Goal: Transaction & Acquisition: Purchase product/service

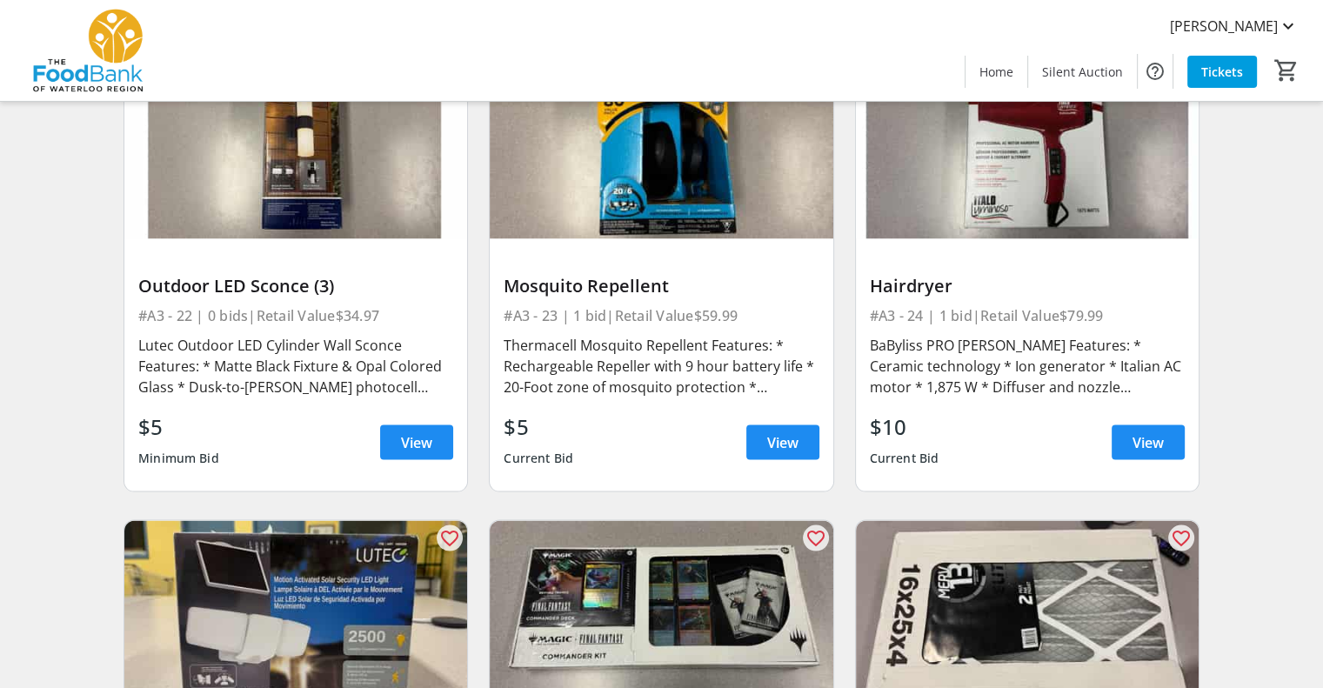
scroll to position [3480, 0]
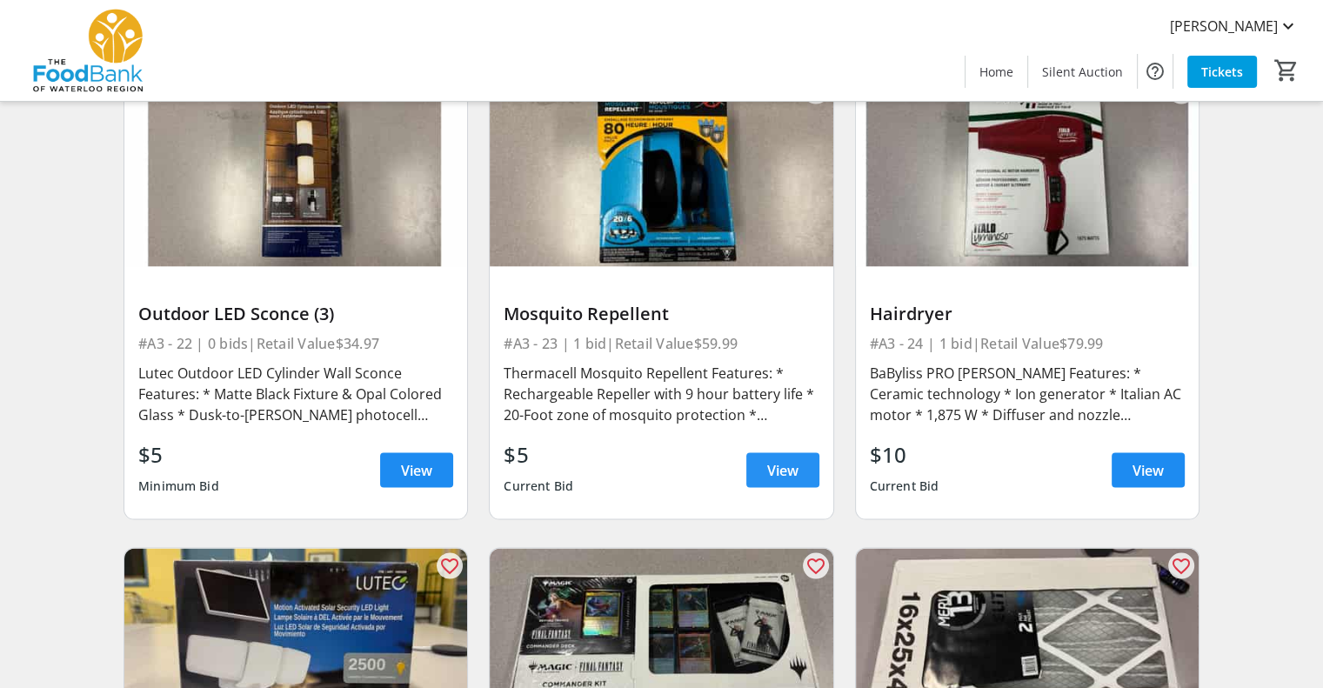
click at [786, 460] on span "View" at bounding box center [782, 470] width 31 height 21
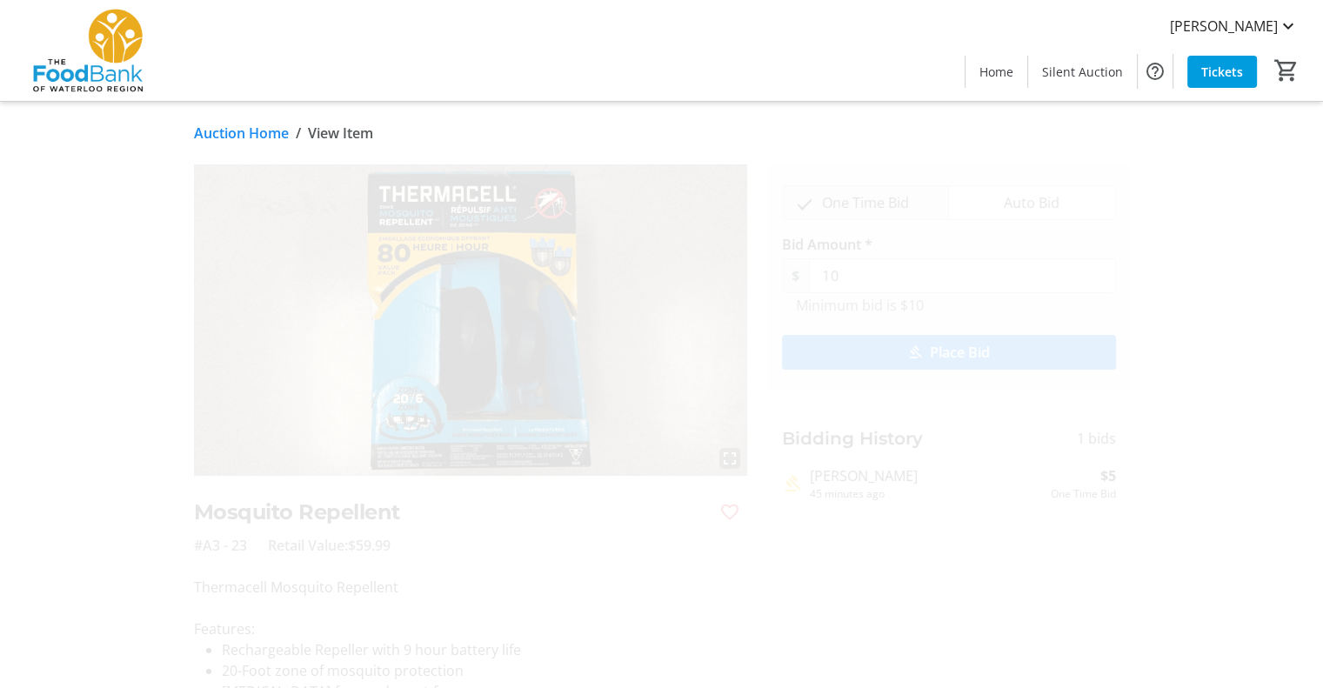
click at [958, 347] on span "Place Bid" at bounding box center [960, 352] width 60 height 21
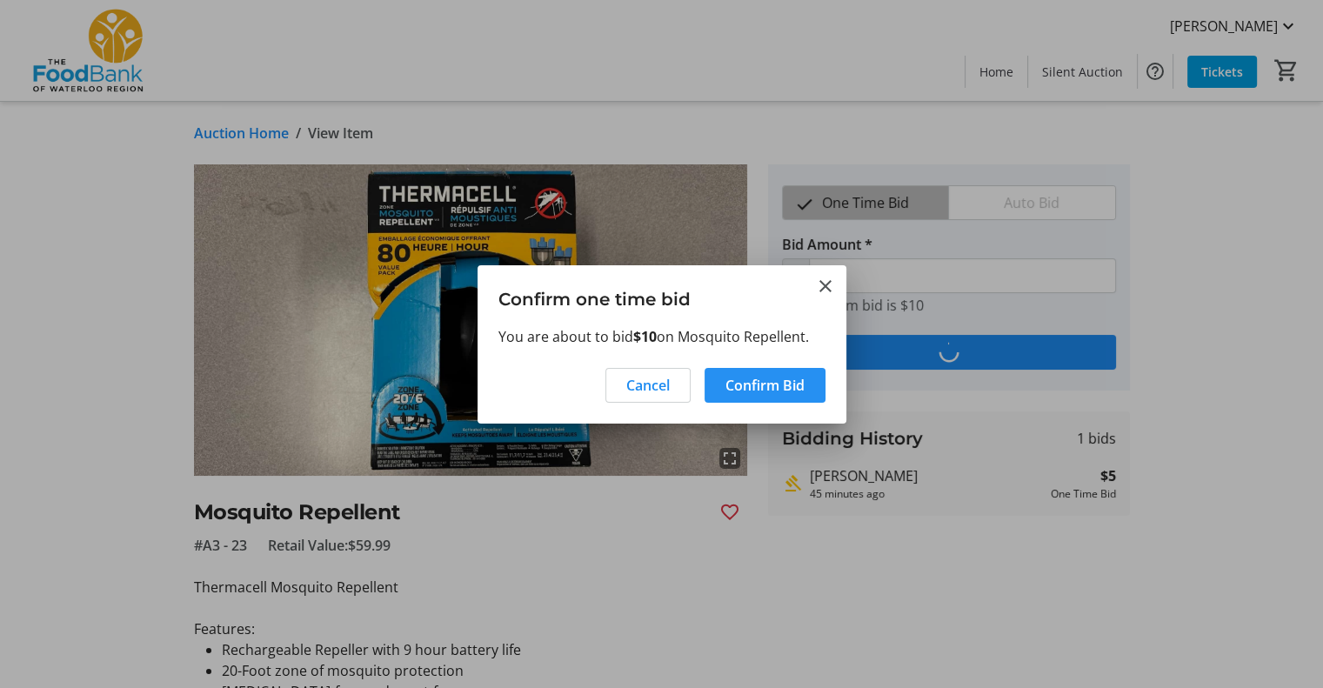
click at [769, 384] on span "Confirm Bid" at bounding box center [765, 385] width 79 height 21
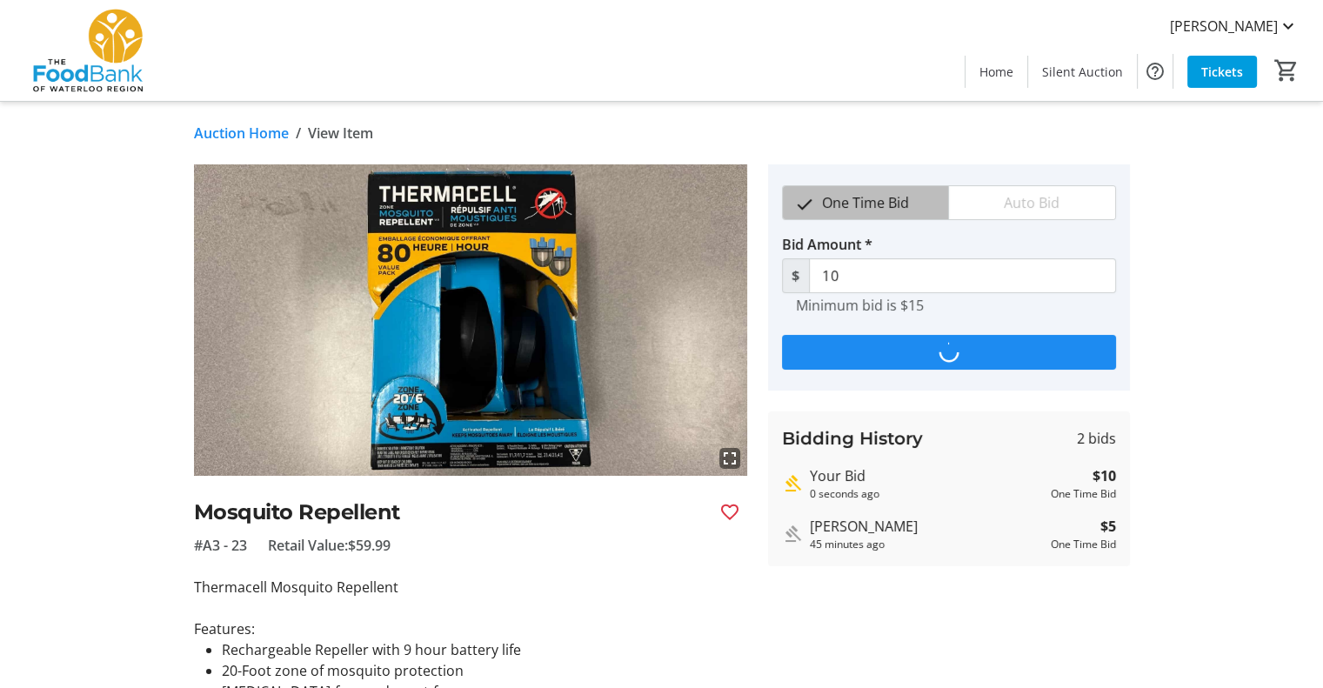
type input "15"
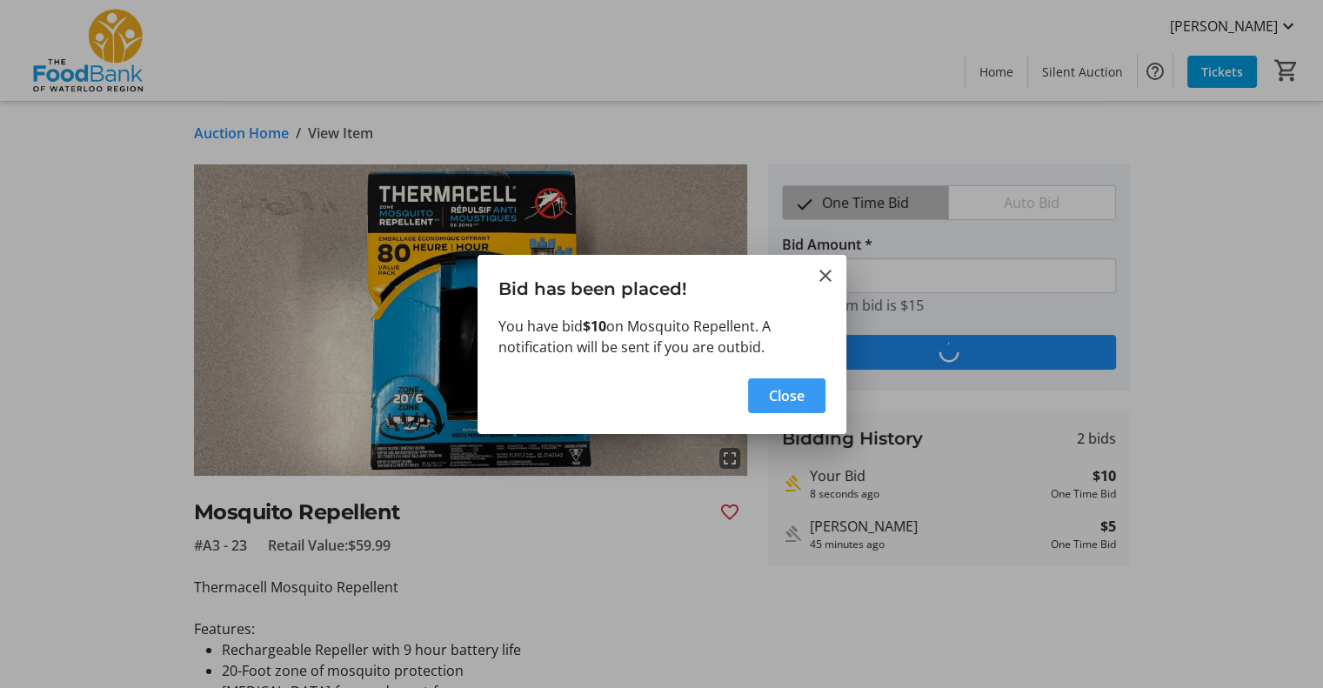
click at [780, 391] on span "Close" at bounding box center [787, 395] width 36 height 21
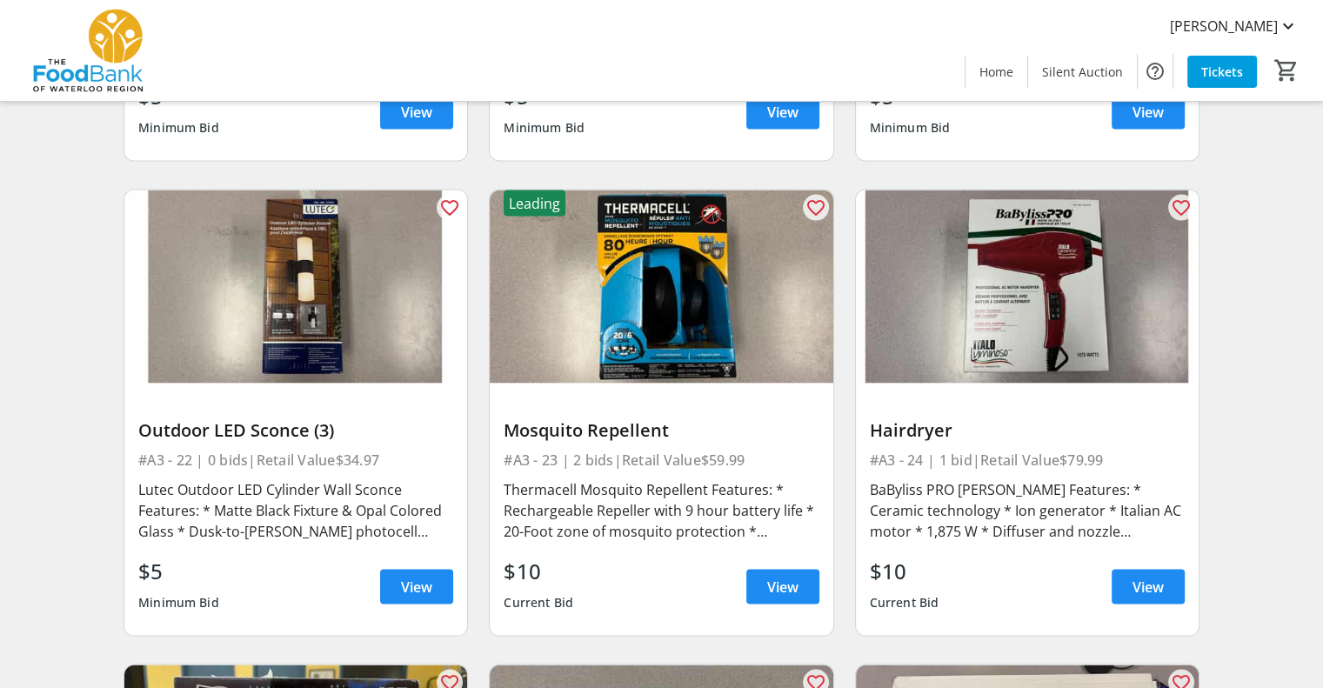
scroll to position [3393, 0]
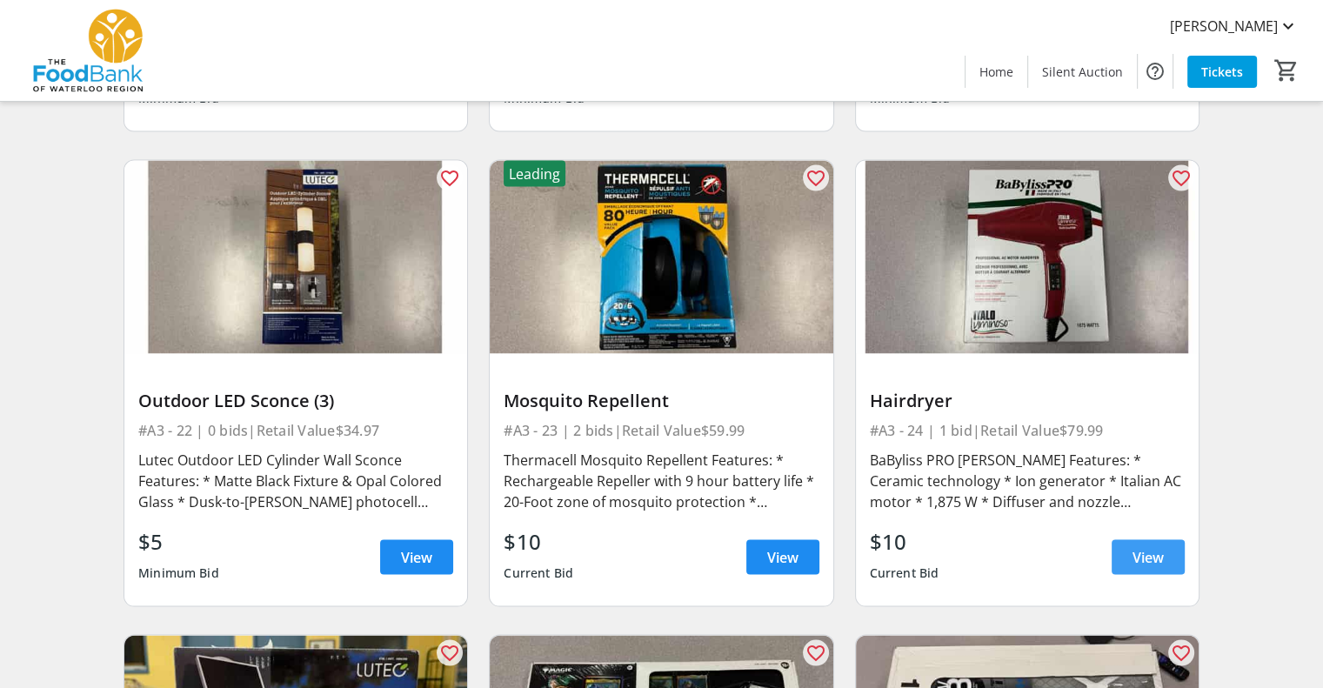
click at [1150, 547] on span "View" at bounding box center [1148, 557] width 31 height 21
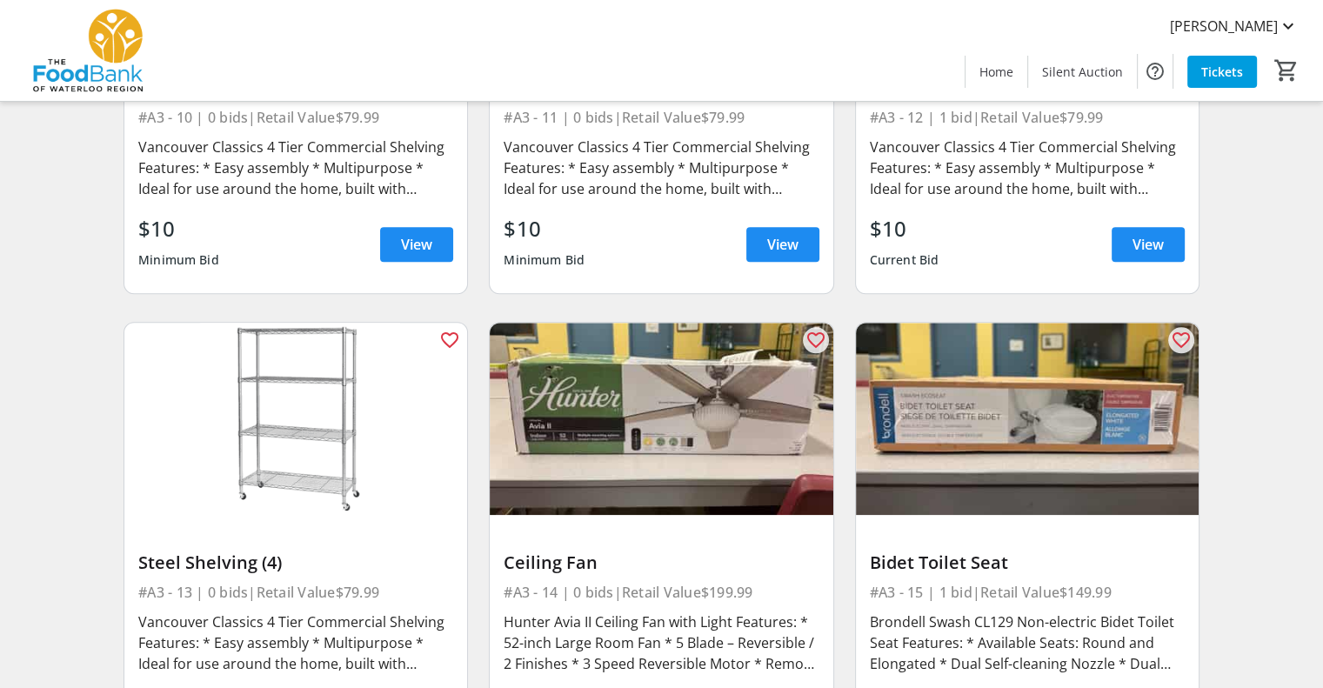
scroll to position [1914, 0]
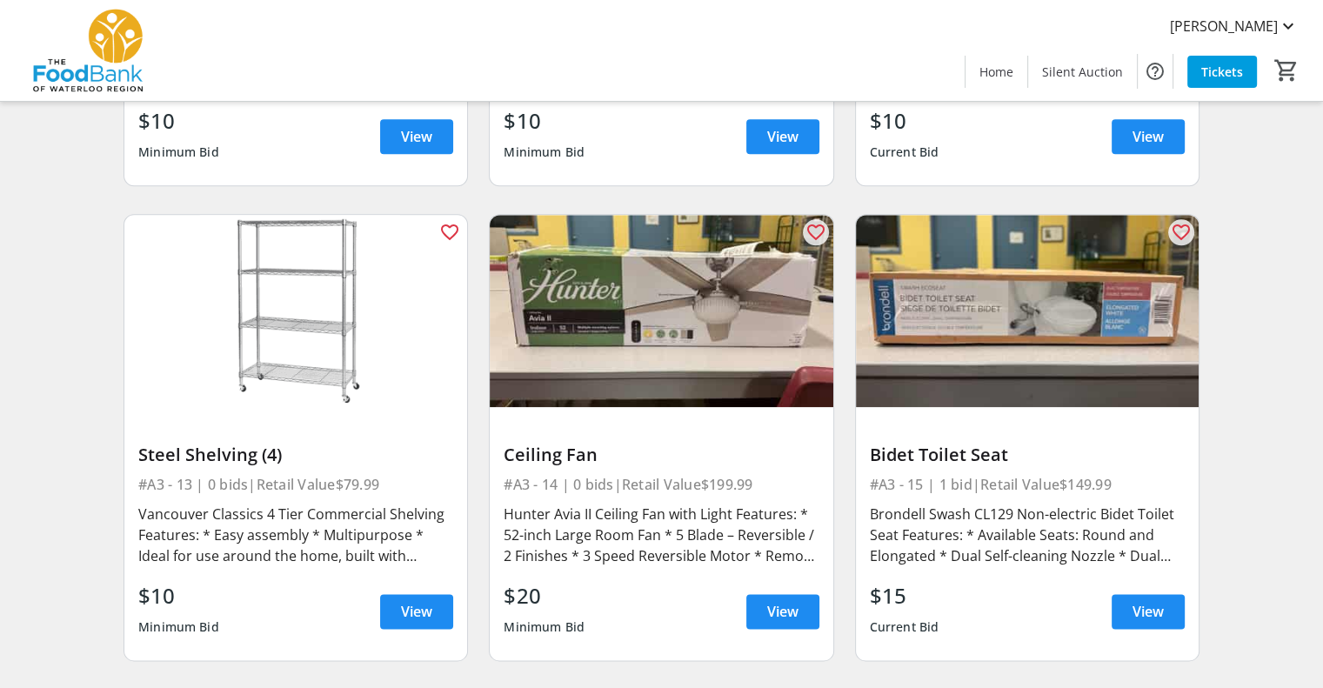
click at [621, 321] on img at bounding box center [661, 311] width 343 height 193
click at [792, 601] on span "View" at bounding box center [782, 611] width 31 height 21
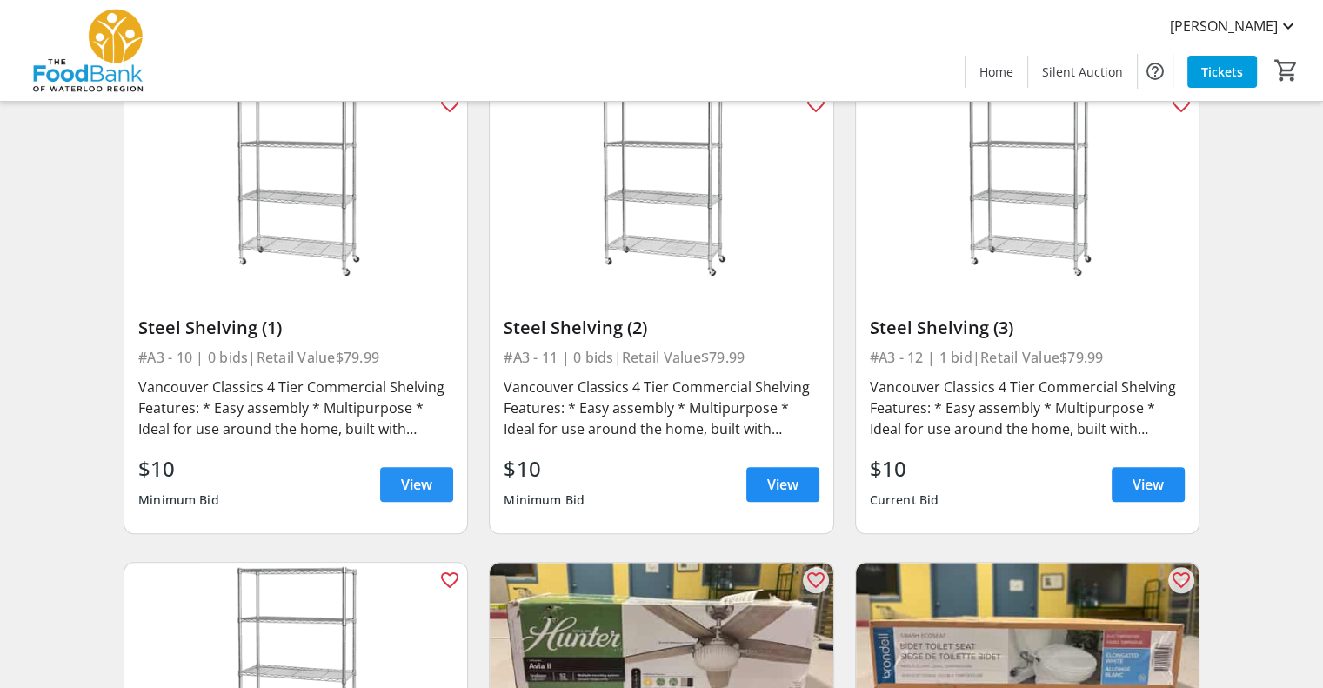
click at [418, 474] on span "View" at bounding box center [416, 484] width 31 height 21
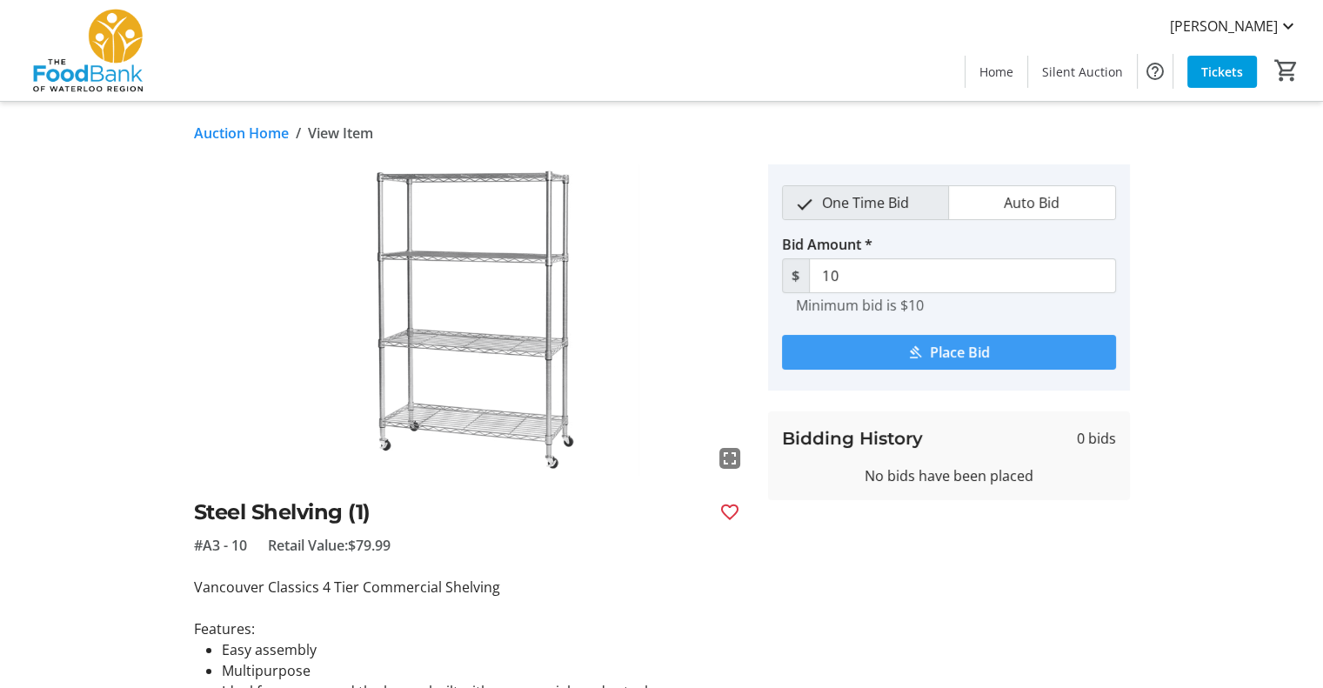
click at [987, 348] on span "Place Bid" at bounding box center [960, 352] width 60 height 21
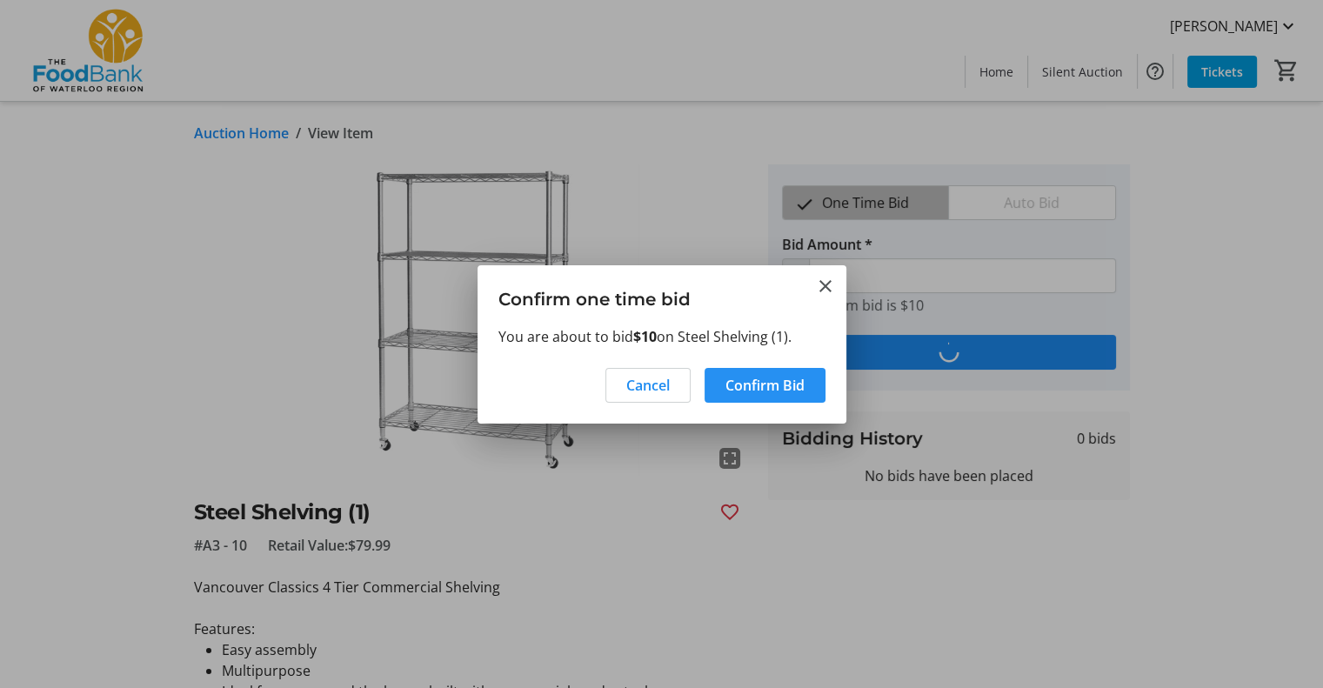
click at [781, 385] on span "Confirm Bid" at bounding box center [765, 385] width 79 height 21
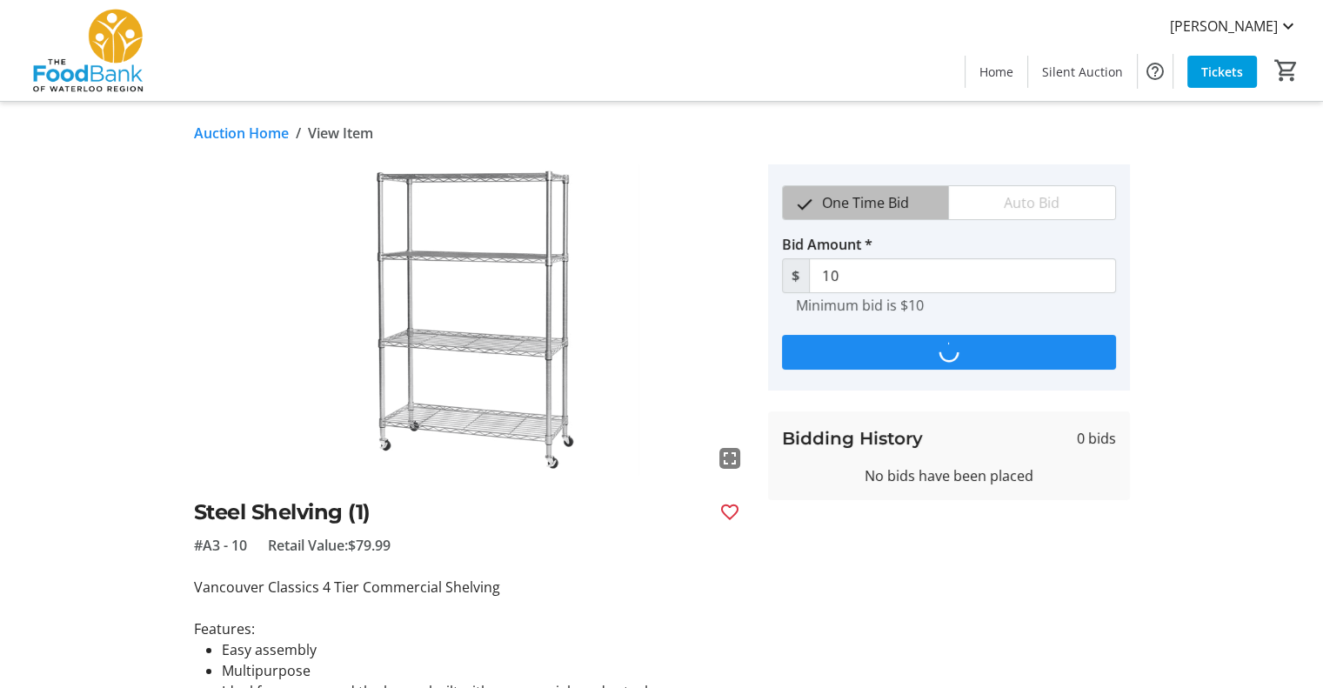
type input "15"
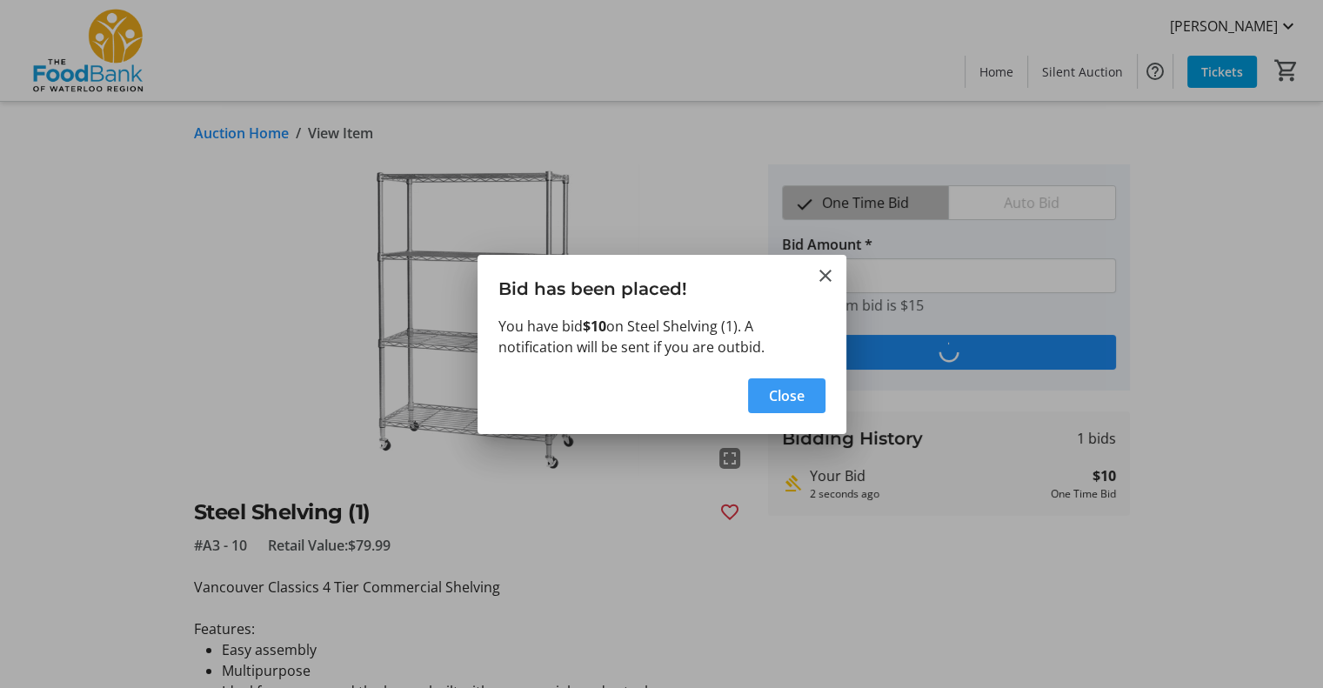
click at [800, 392] on span "Close" at bounding box center [787, 395] width 36 height 21
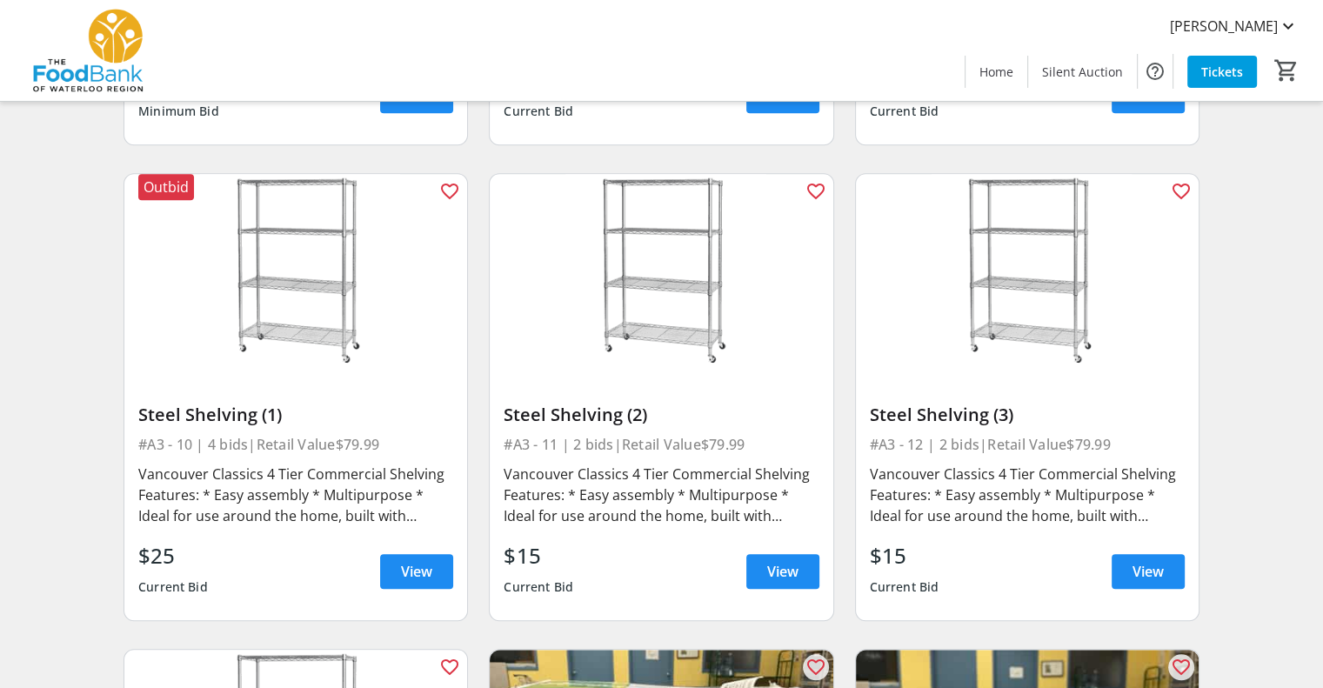
scroll to position [1566, 0]
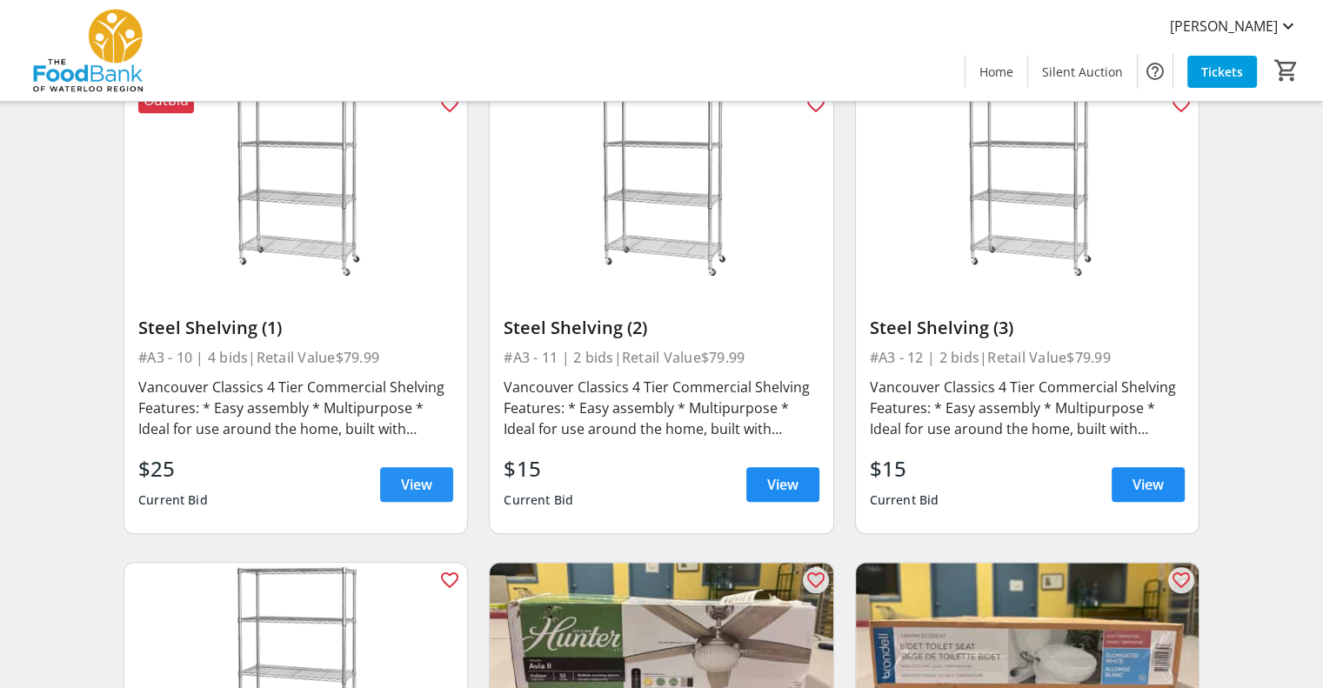
click at [435, 464] on span at bounding box center [416, 485] width 73 height 42
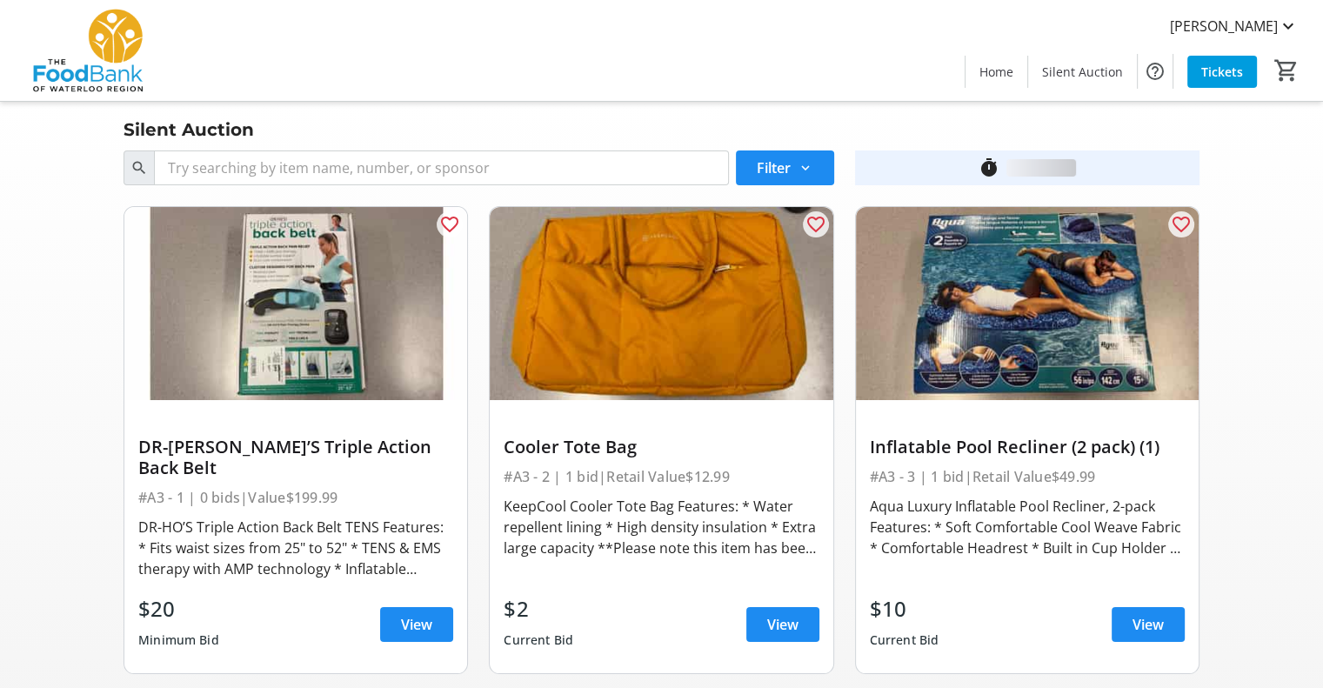
scroll to position [1566, 0]
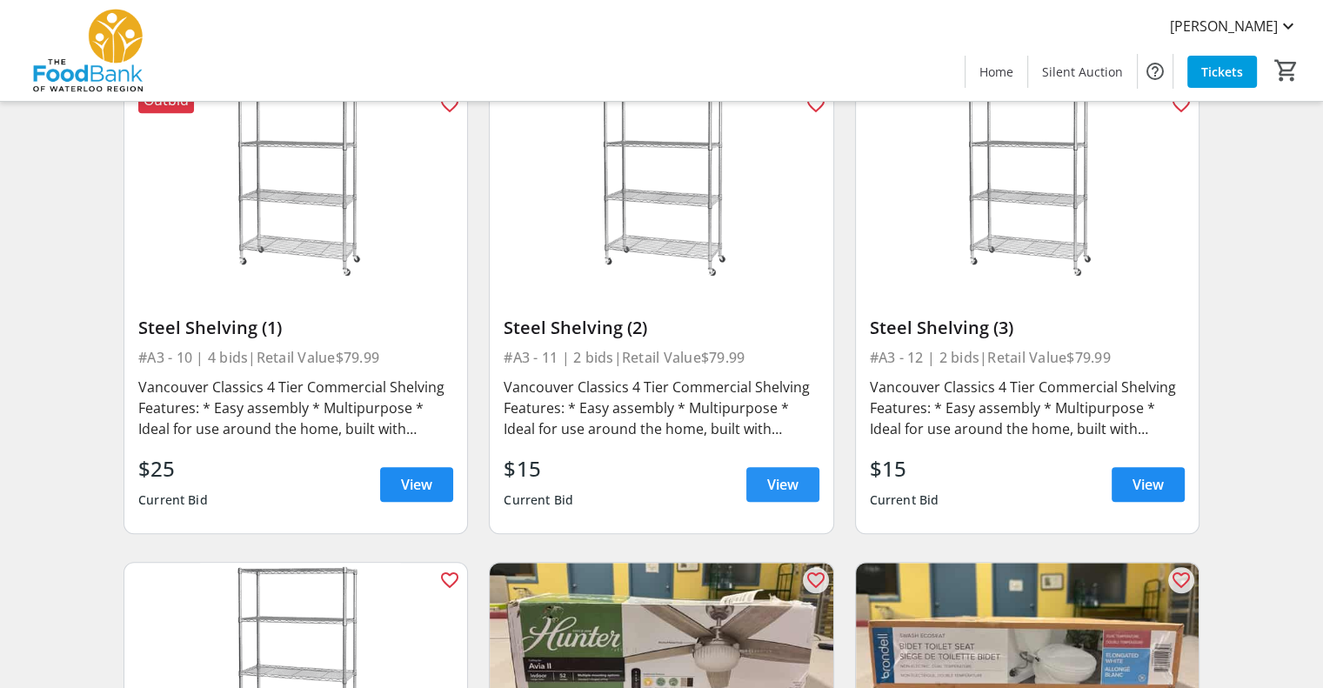
click at [773, 474] on span "View" at bounding box center [782, 484] width 31 height 21
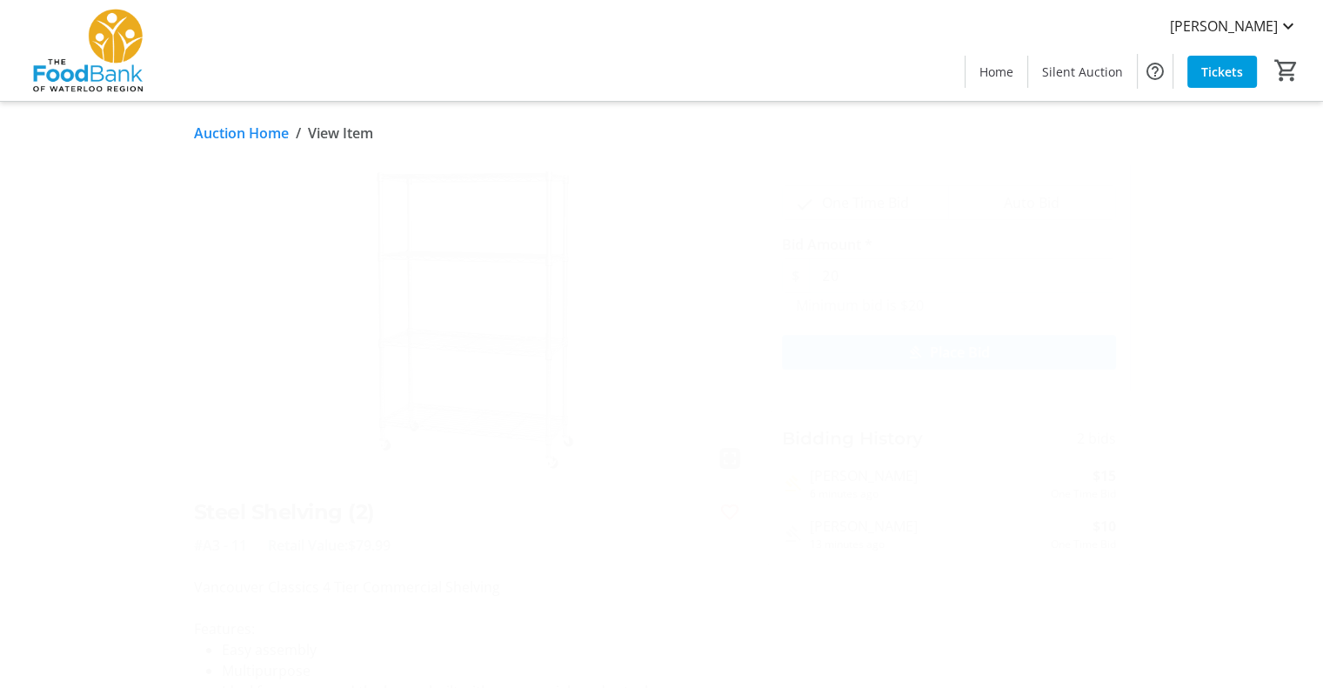
click at [986, 353] on span "Place Bid" at bounding box center [960, 352] width 60 height 21
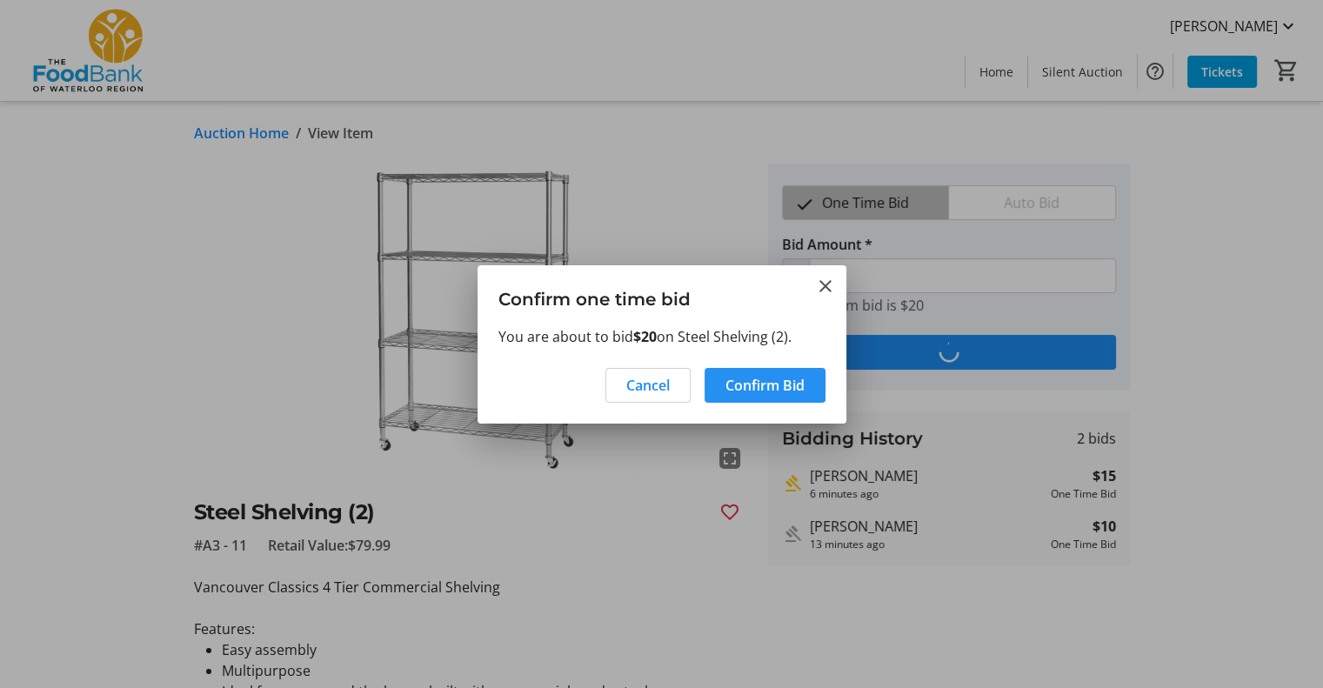
click at [776, 387] on span "Confirm Bid" at bounding box center [765, 385] width 79 height 21
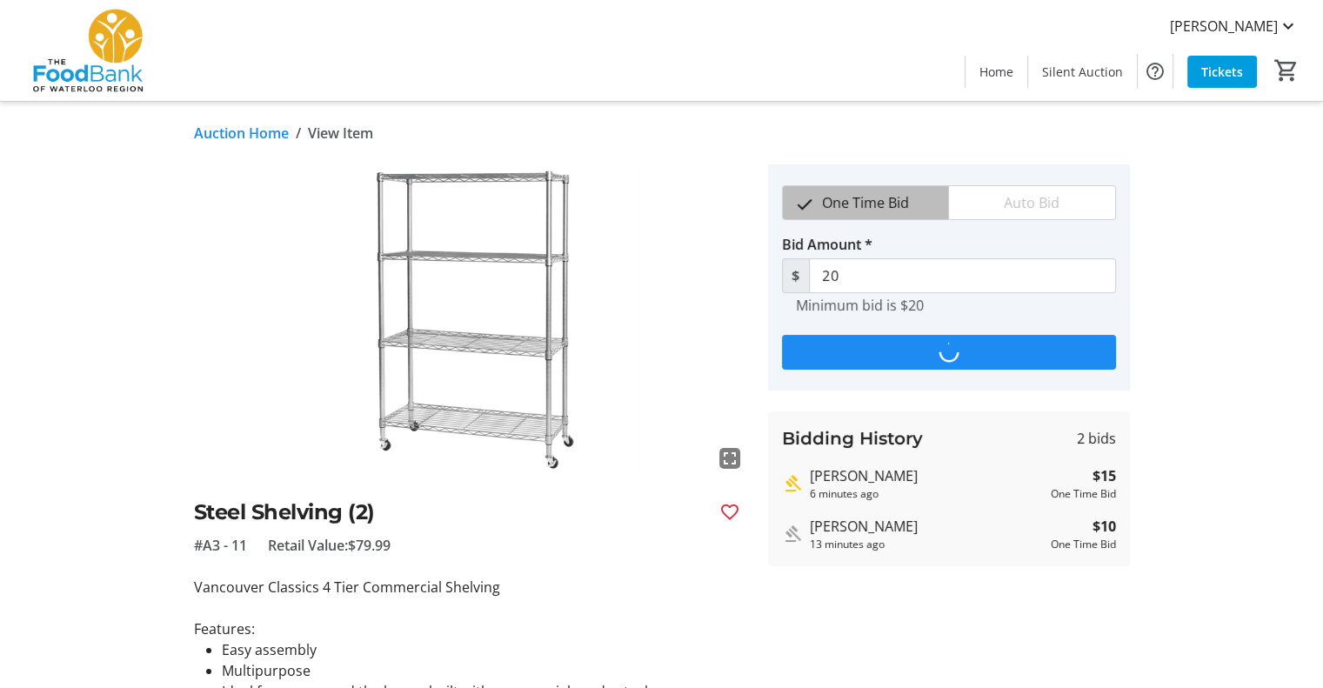
type input "25"
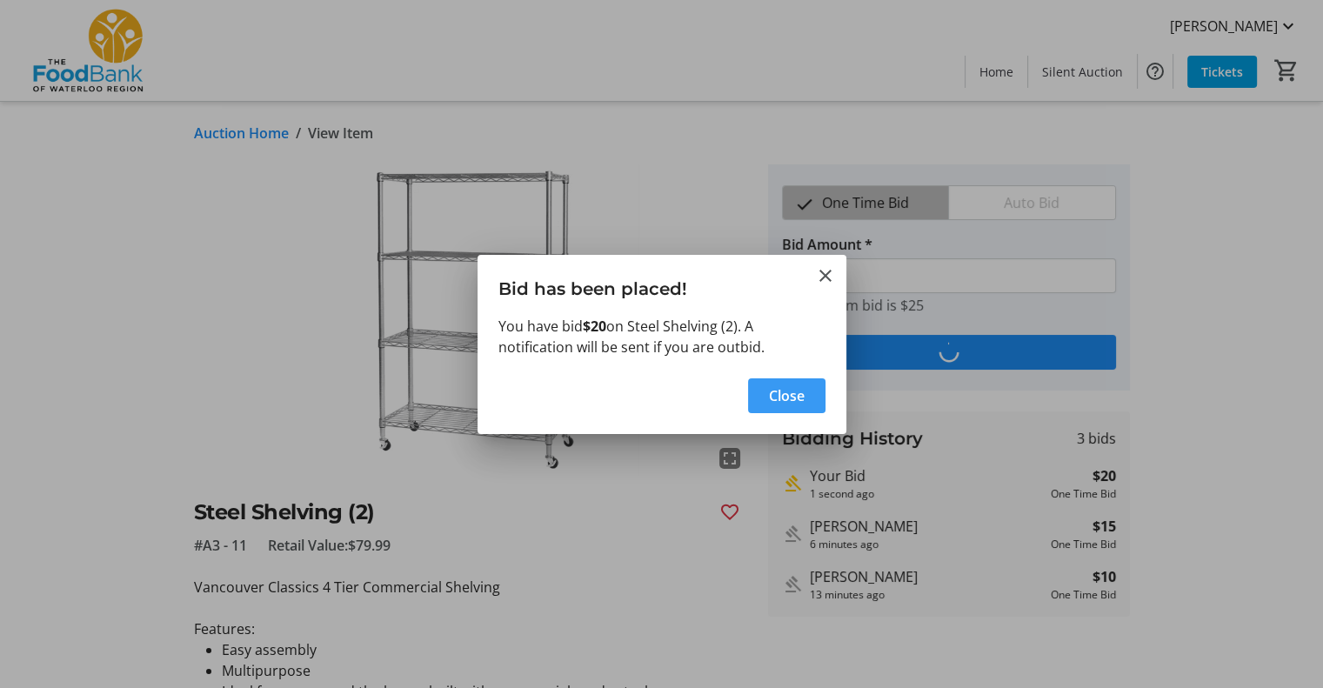
click at [763, 395] on span "button" at bounding box center [786, 396] width 77 height 42
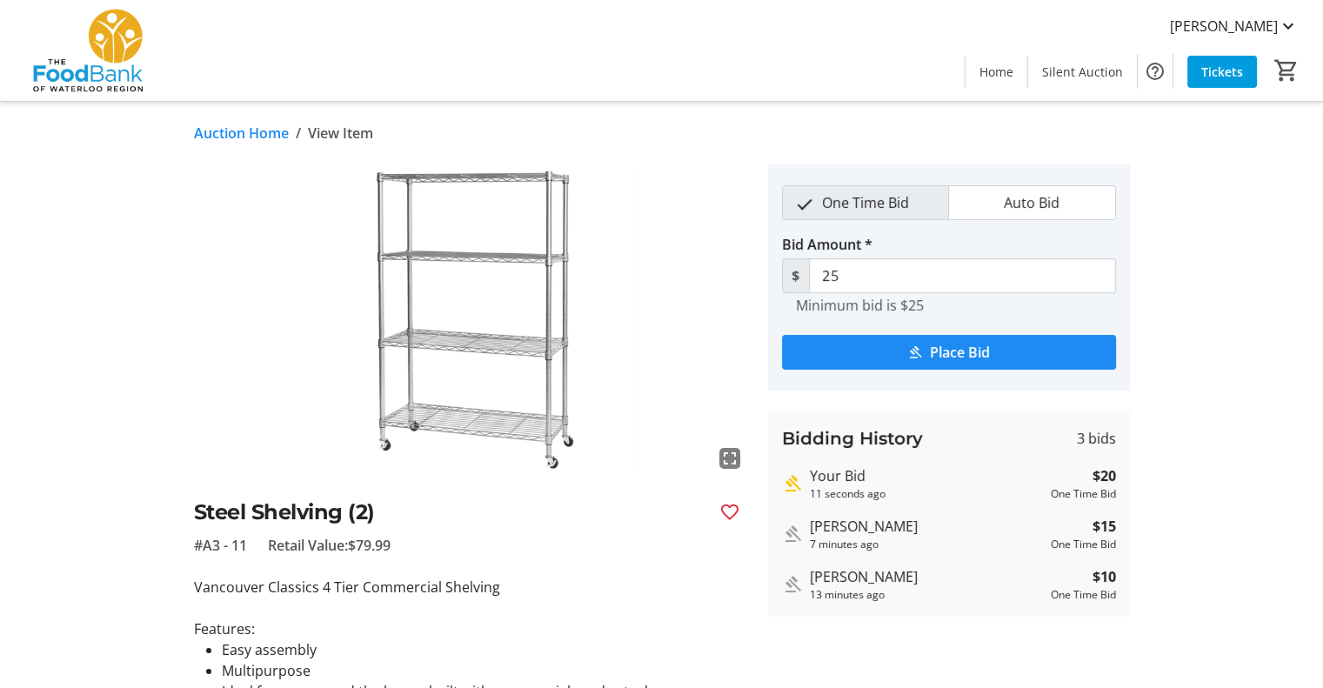
click at [230, 134] on link "Auction Home" at bounding box center [241, 133] width 95 height 21
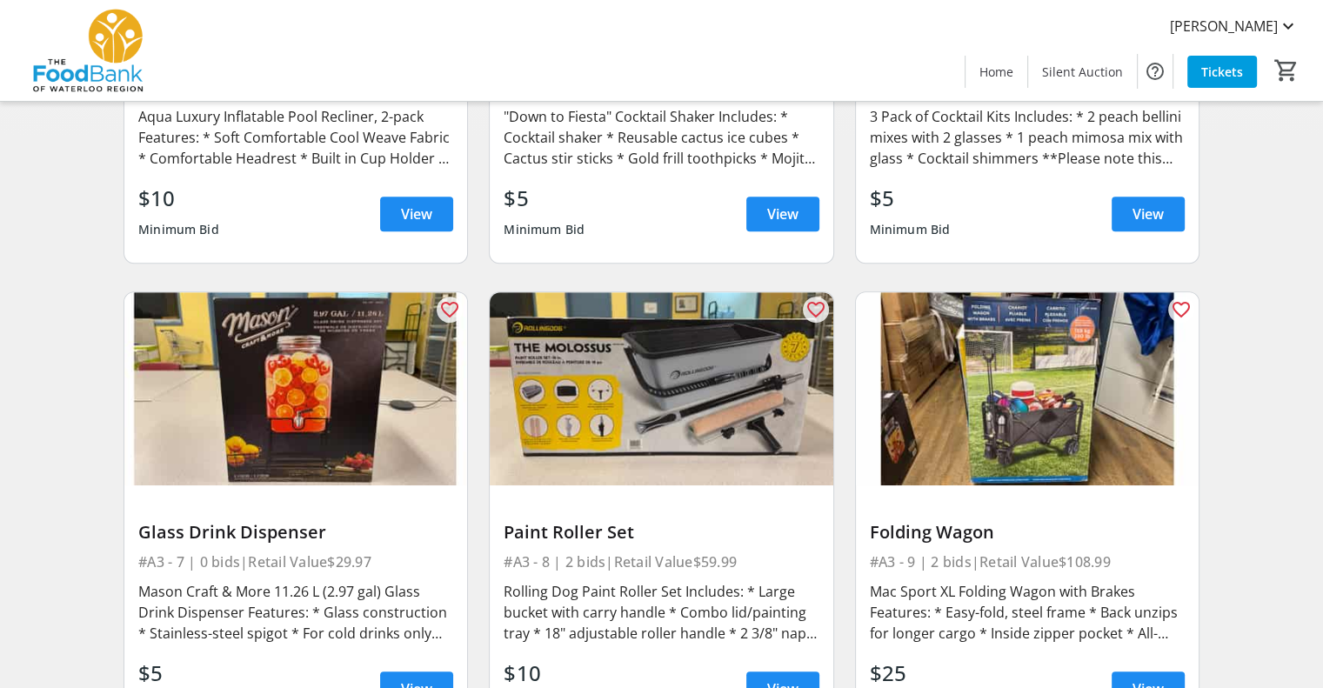
scroll to position [957, 0]
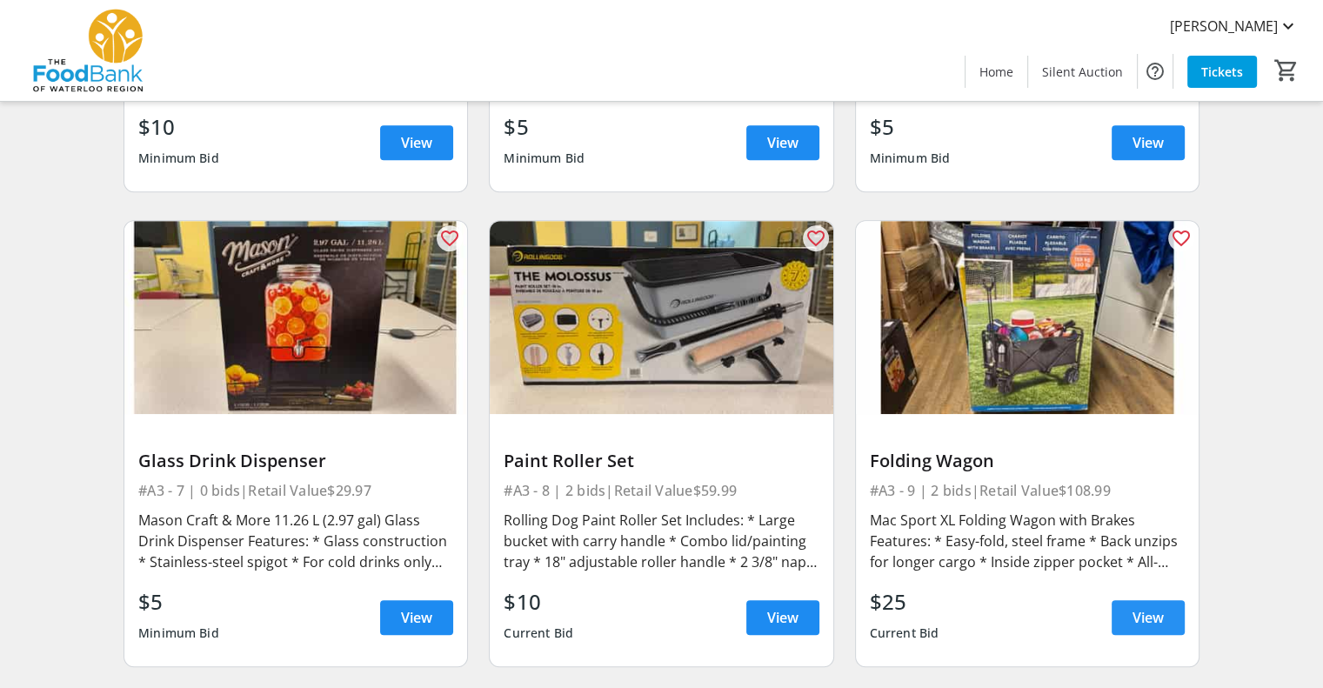
click at [1141, 607] on span "View" at bounding box center [1148, 617] width 31 height 21
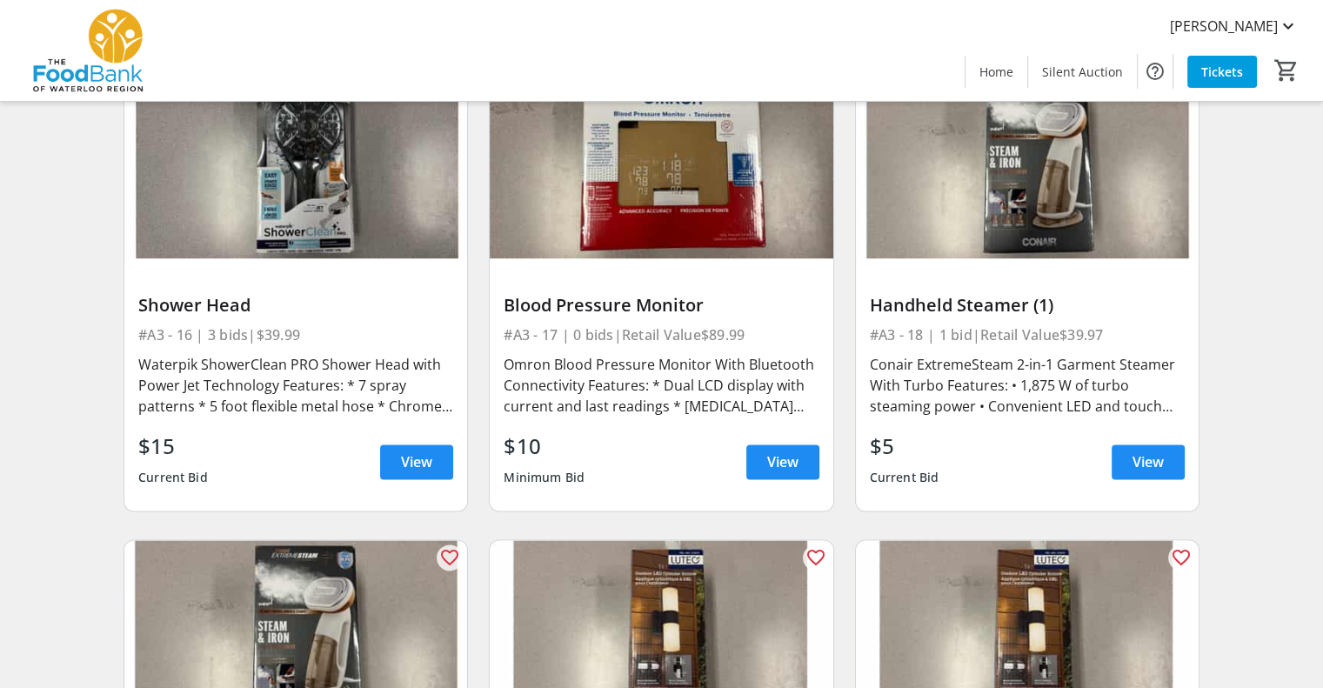
scroll to position [2436, 0]
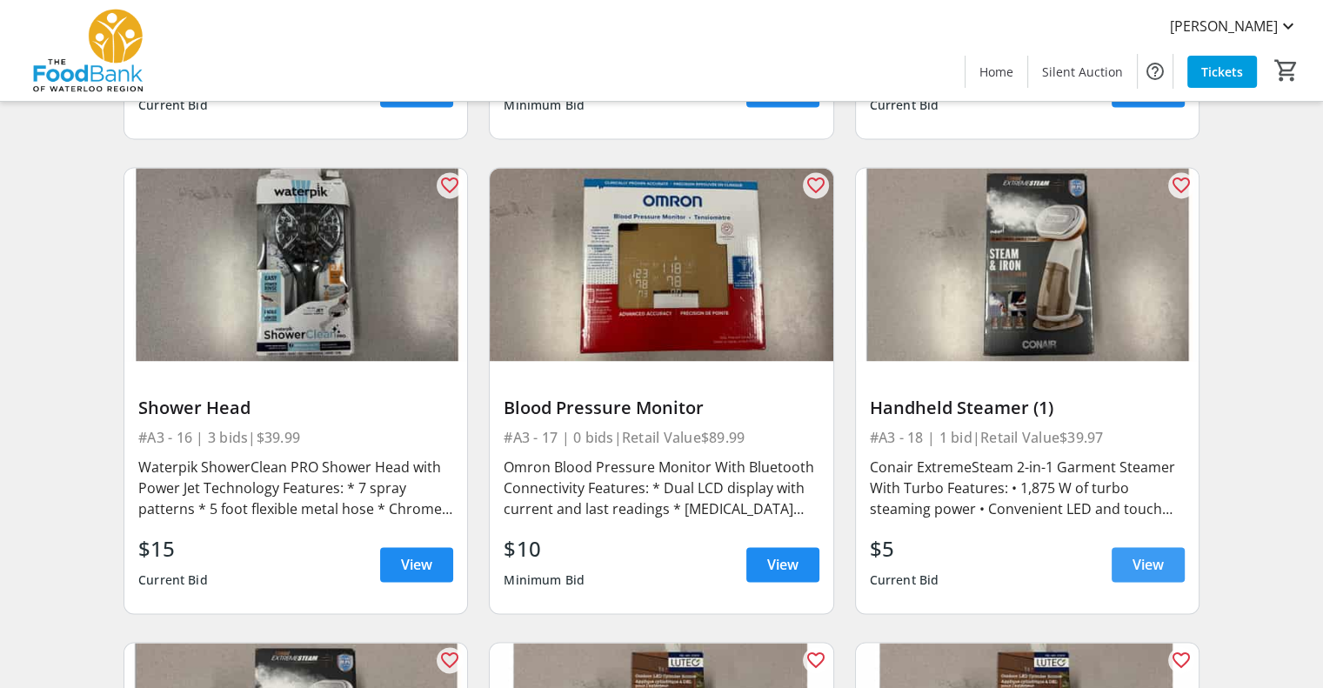
click at [1167, 544] on span at bounding box center [1148, 565] width 73 height 42
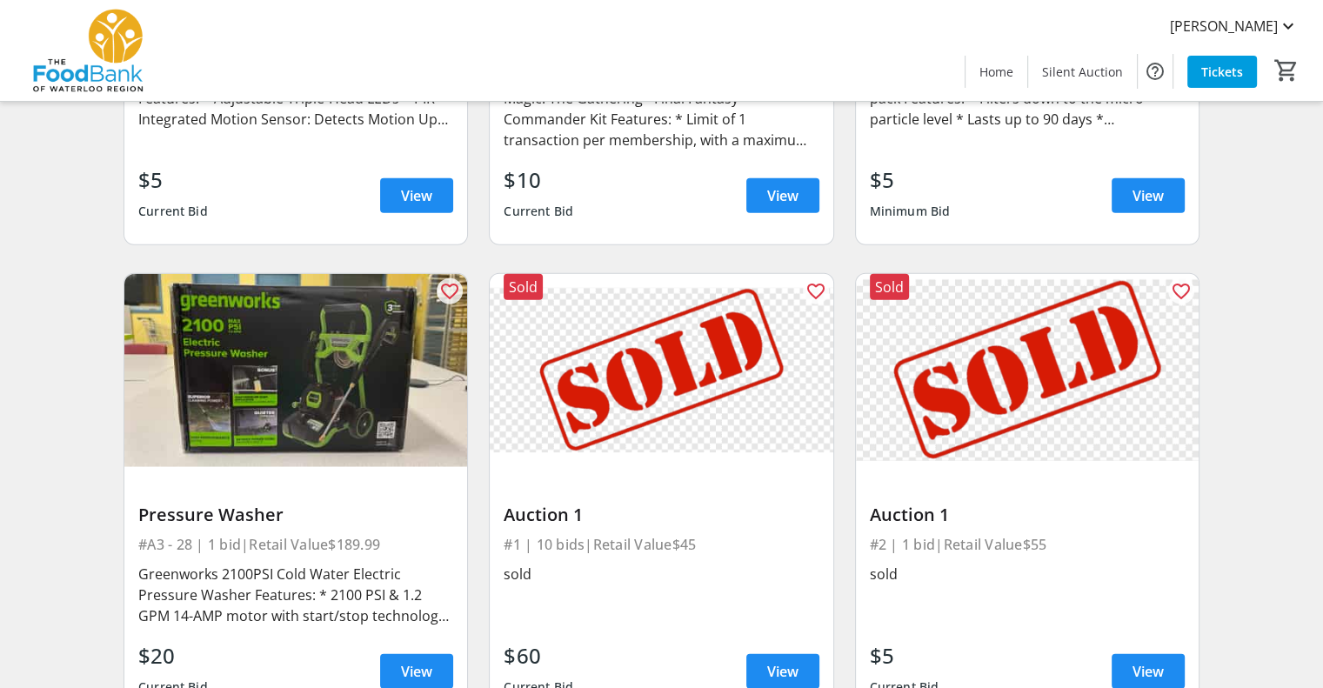
scroll to position [4350, 0]
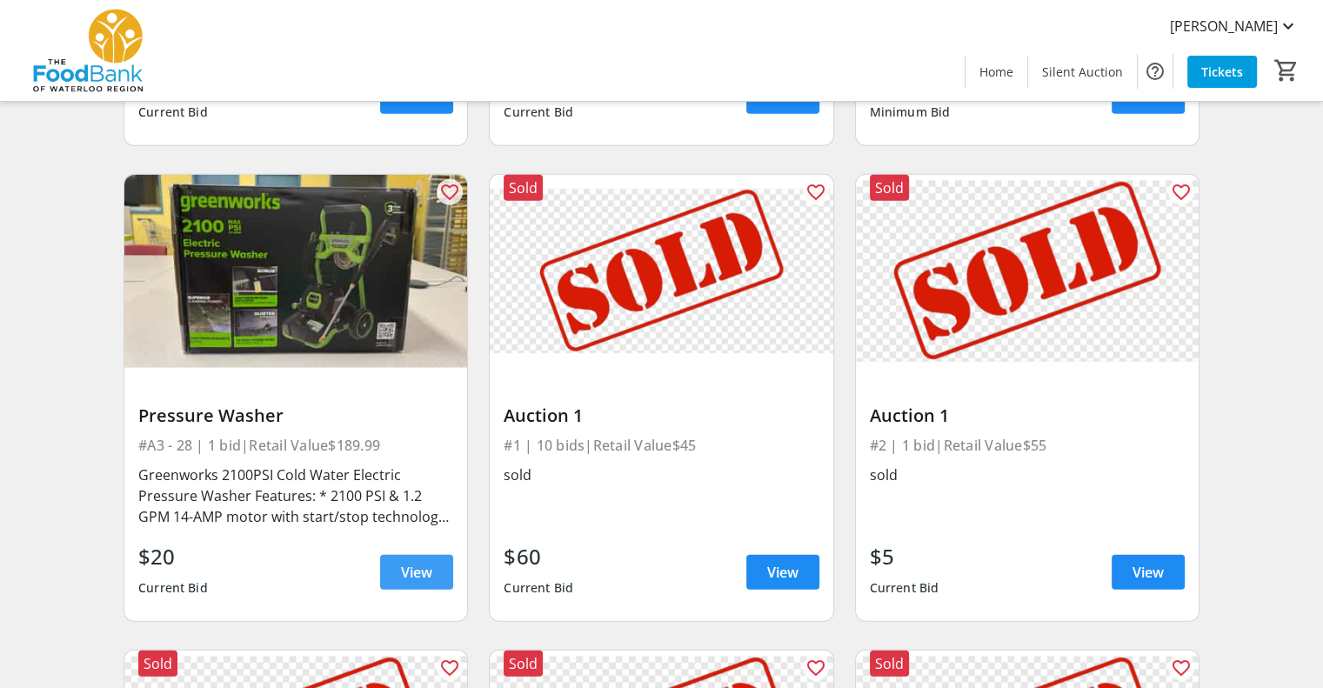
click at [397, 552] on span at bounding box center [416, 573] width 73 height 42
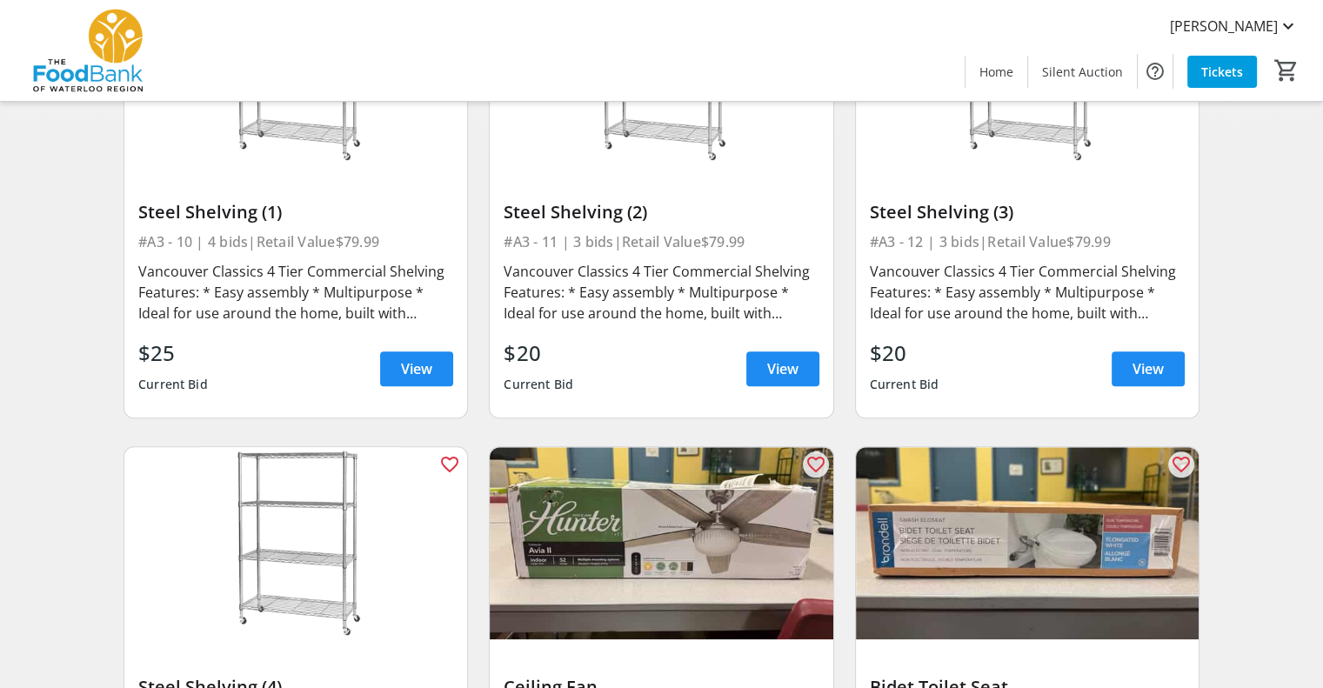
scroll to position [1653, 0]
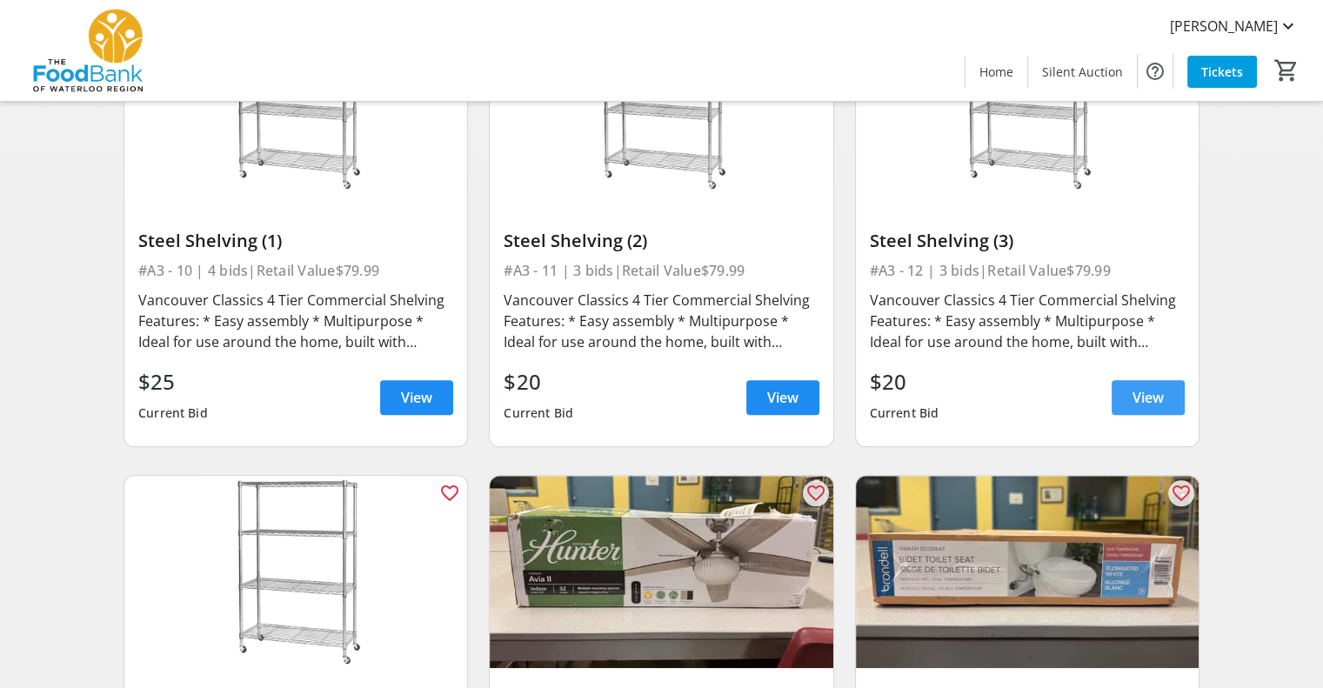
click at [1156, 388] on span at bounding box center [1148, 398] width 73 height 42
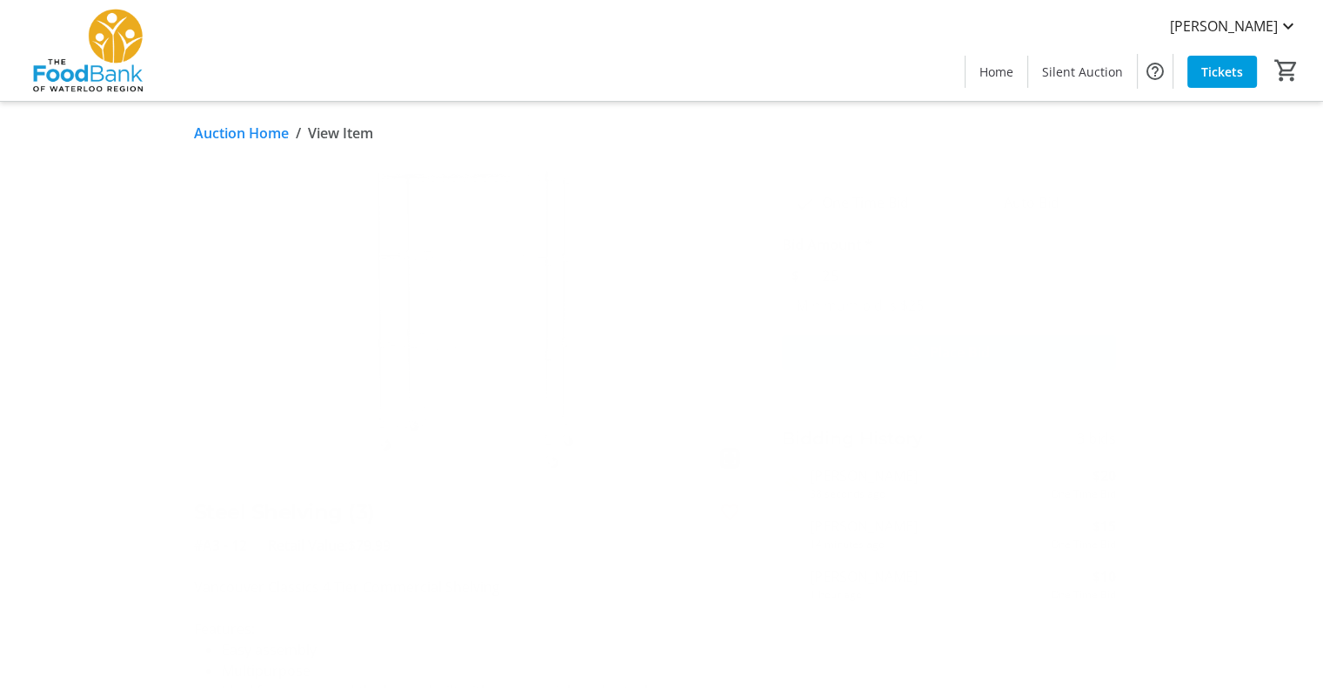
click at [258, 131] on link "Auction Home" at bounding box center [241, 133] width 95 height 21
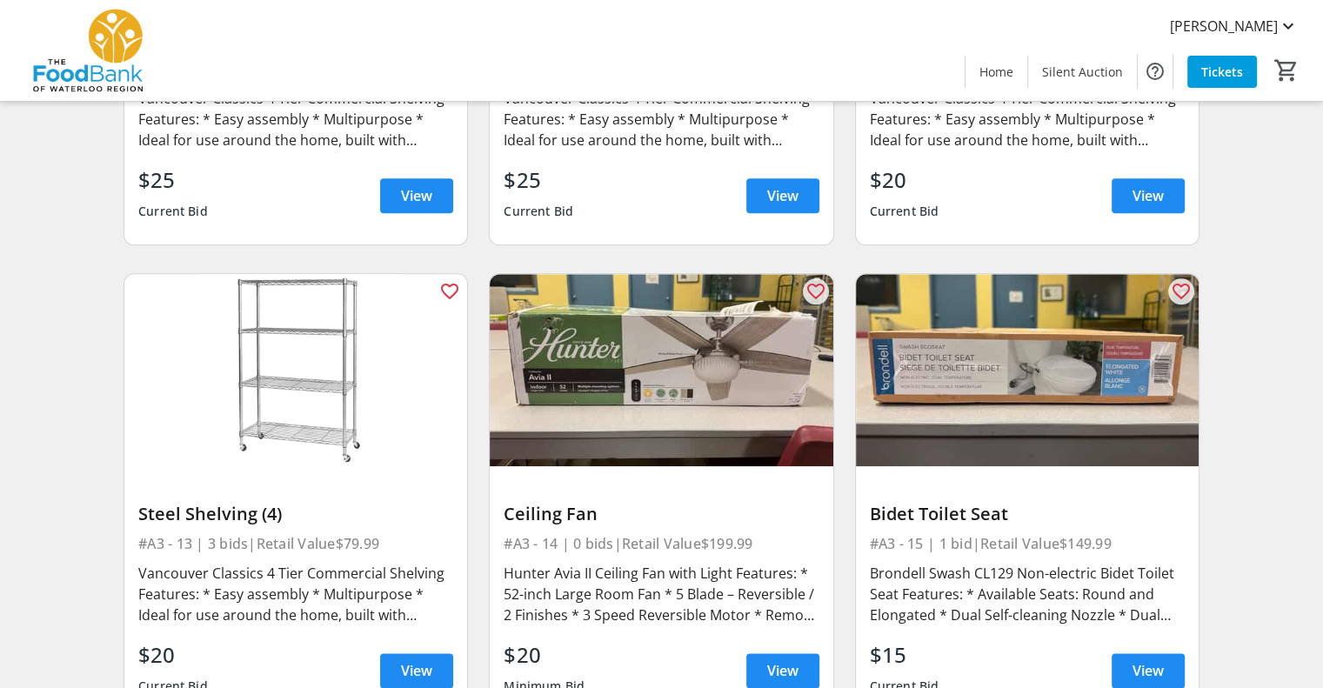
scroll to position [1914, 0]
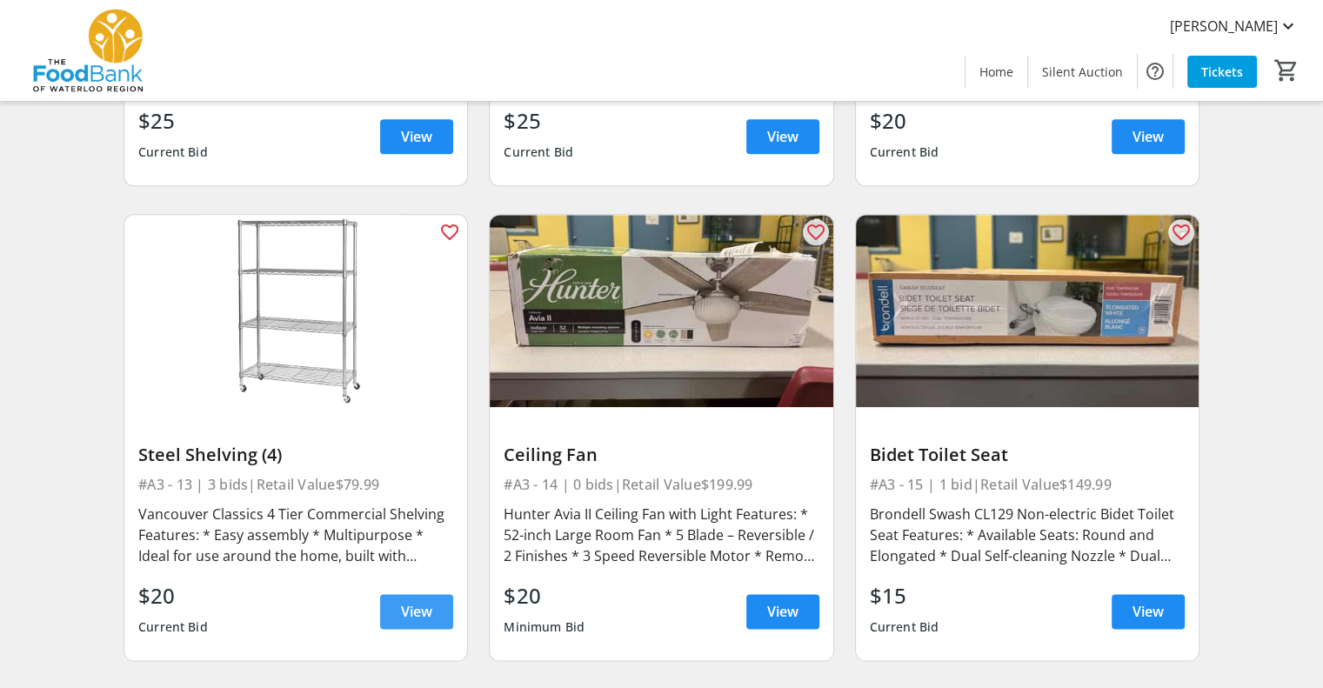
click at [428, 601] on span "View" at bounding box center [416, 611] width 31 height 21
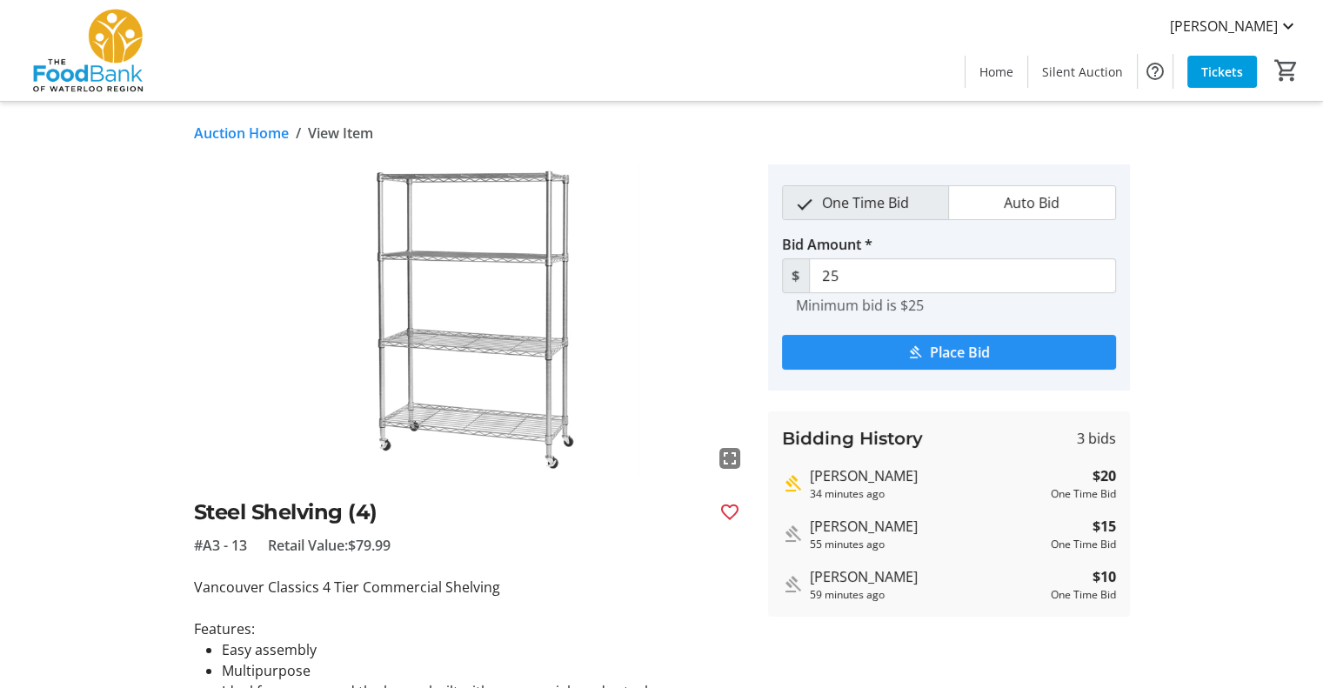
click at [980, 346] on span "Place Bid" at bounding box center [960, 352] width 60 height 21
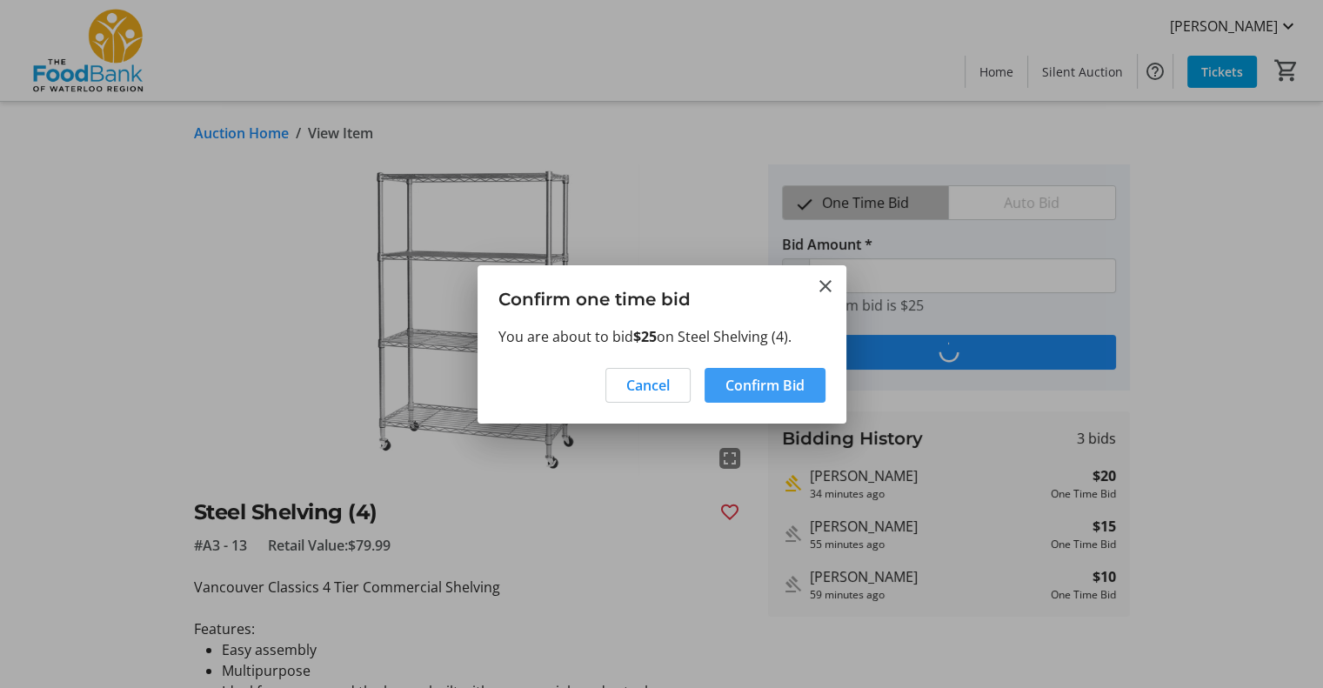
click at [798, 385] on span "Confirm Bid" at bounding box center [765, 385] width 79 height 21
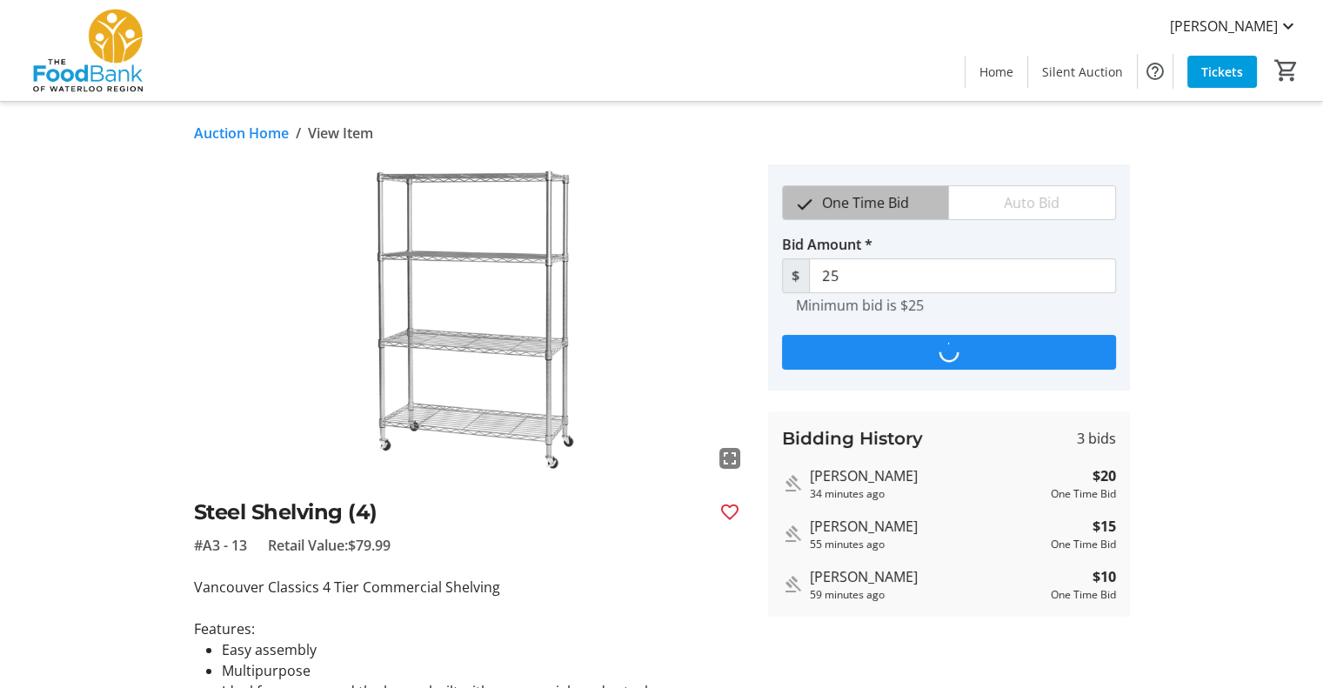
type input "30"
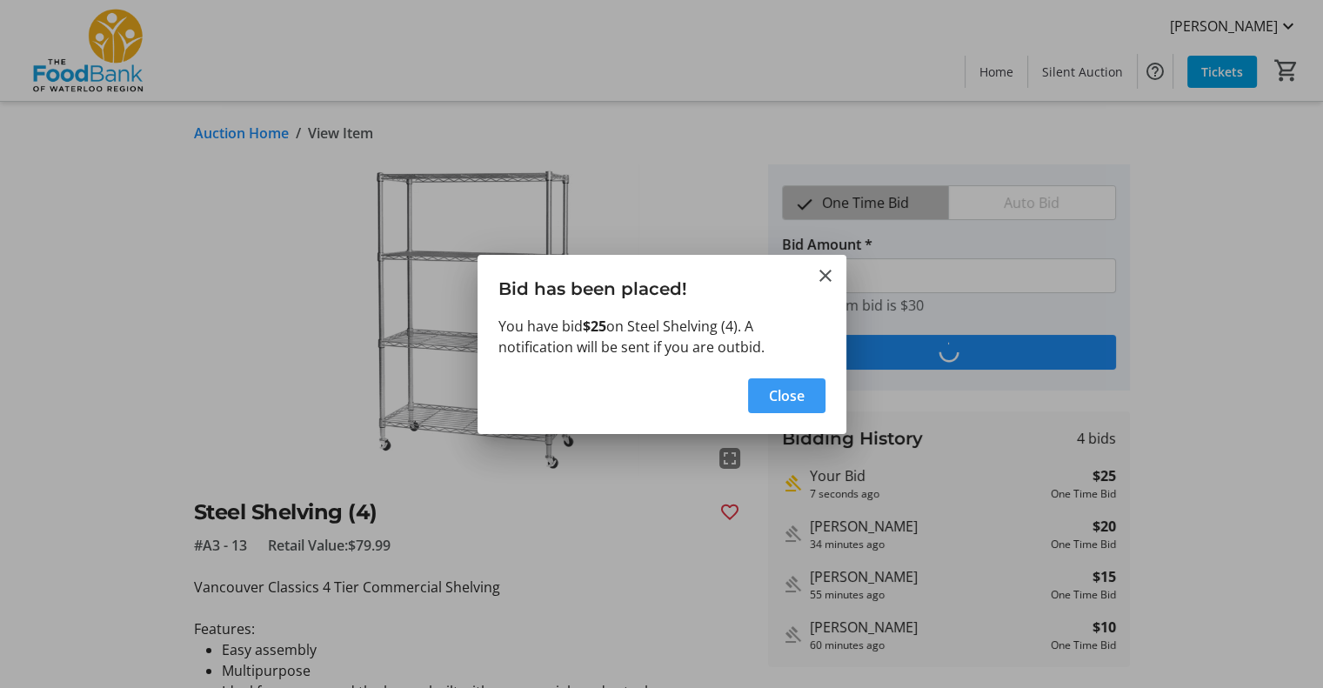
click at [799, 391] on span "Close" at bounding box center [787, 395] width 36 height 21
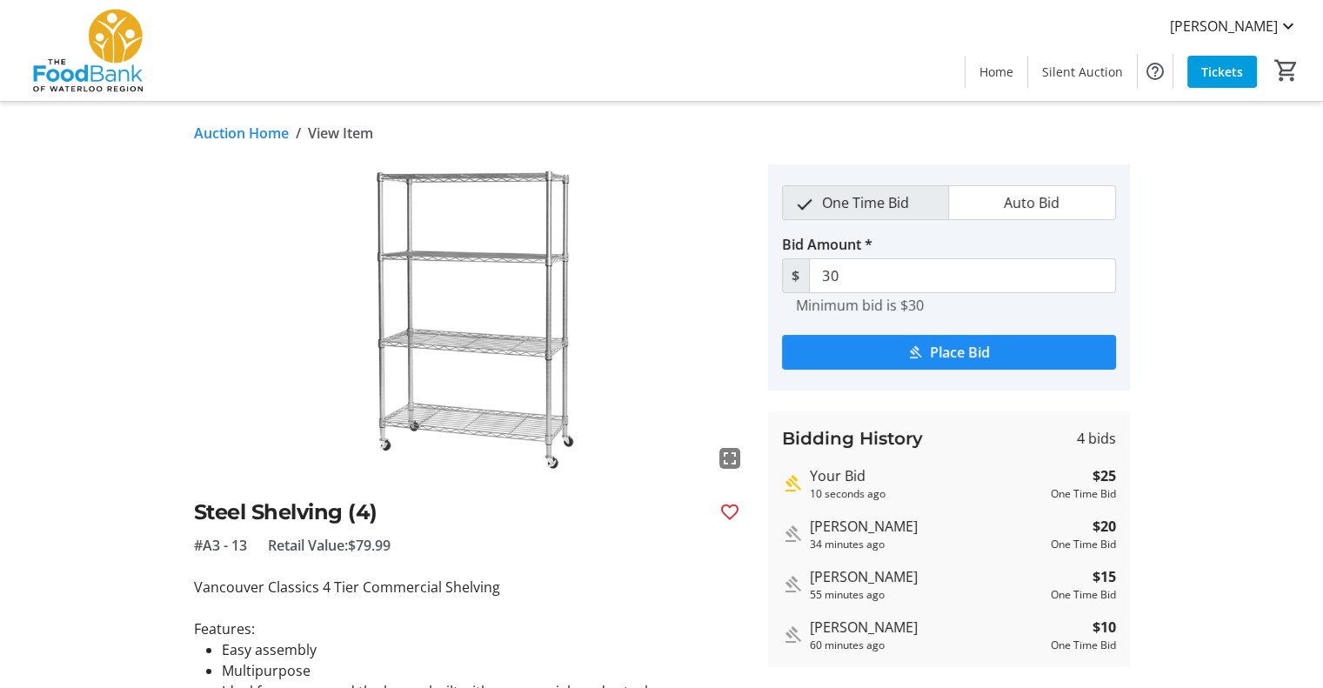
click at [237, 136] on link "Auction Home" at bounding box center [241, 133] width 95 height 21
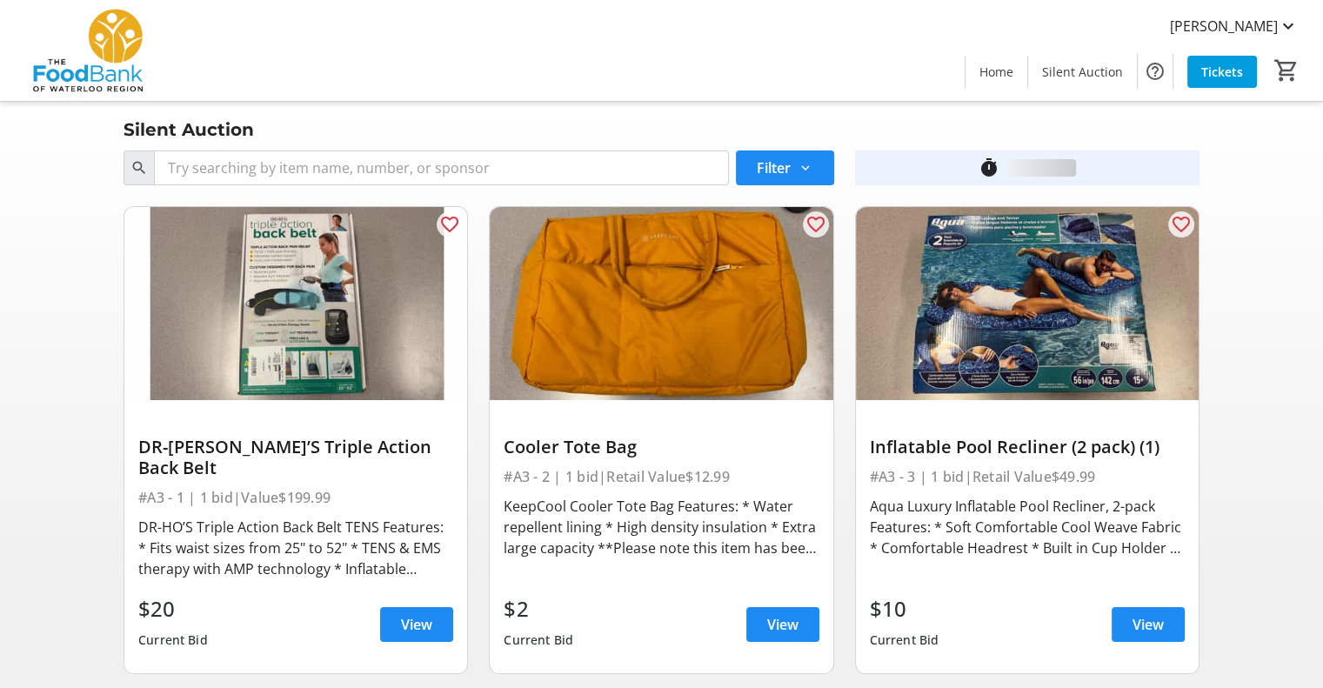
scroll to position [1442, 0]
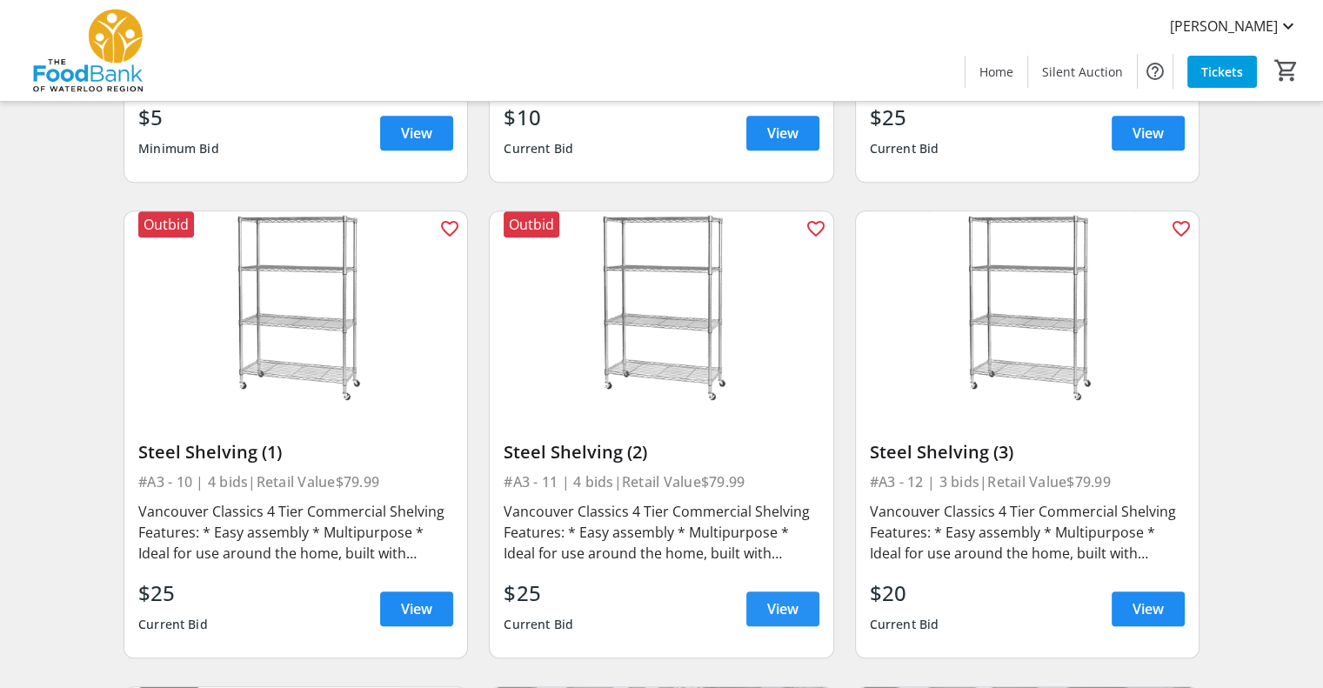
click at [787, 599] on span "View" at bounding box center [782, 609] width 31 height 21
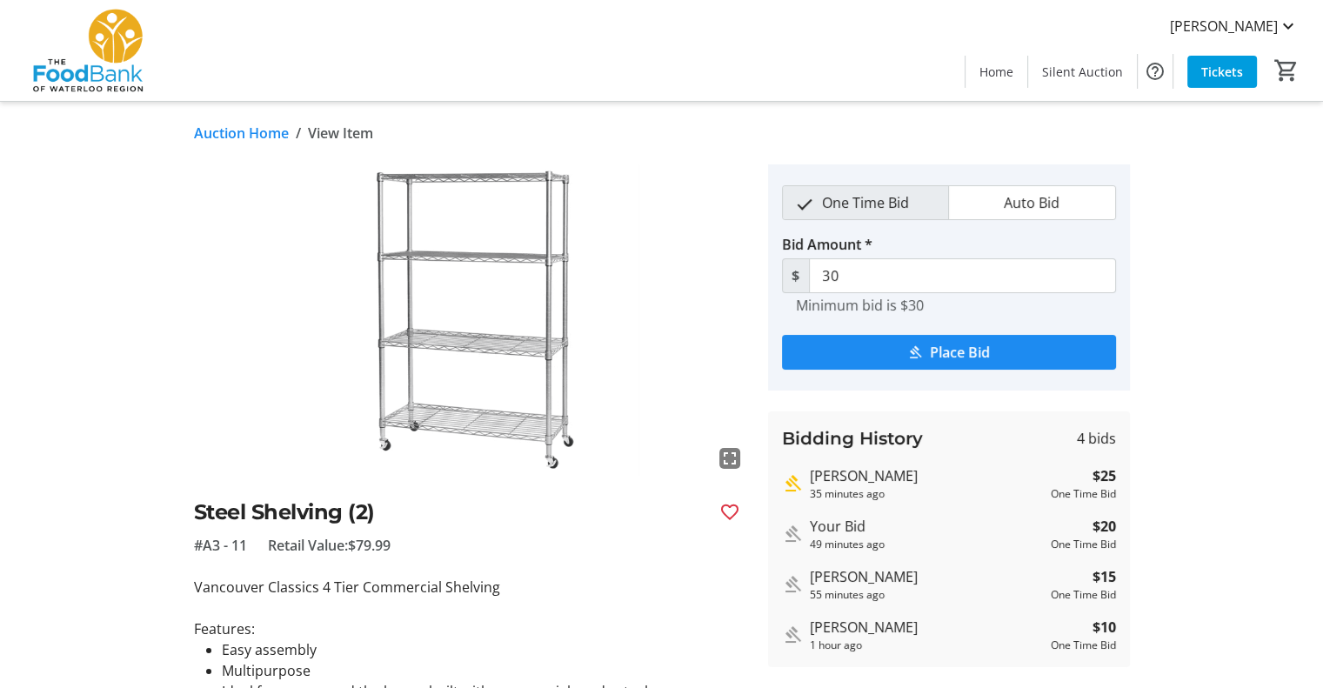
click at [263, 129] on link "Auction Home" at bounding box center [241, 133] width 95 height 21
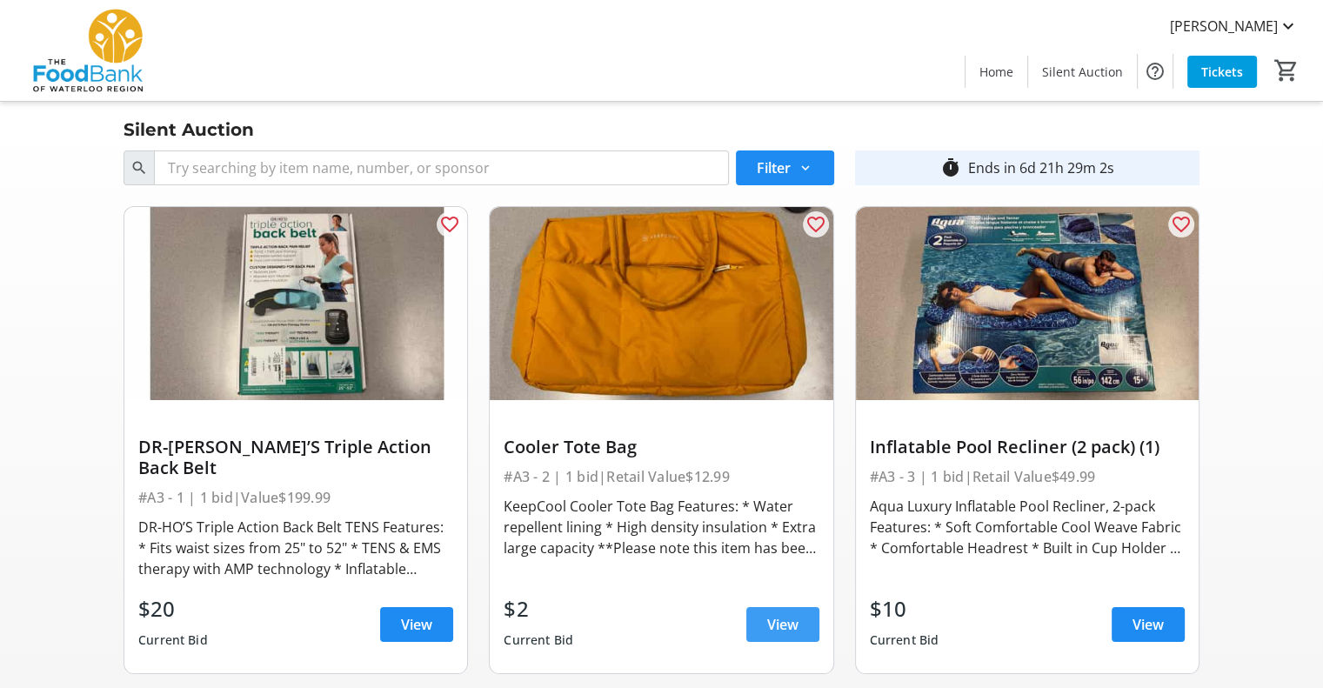
click at [772, 614] on span "View" at bounding box center [782, 624] width 31 height 21
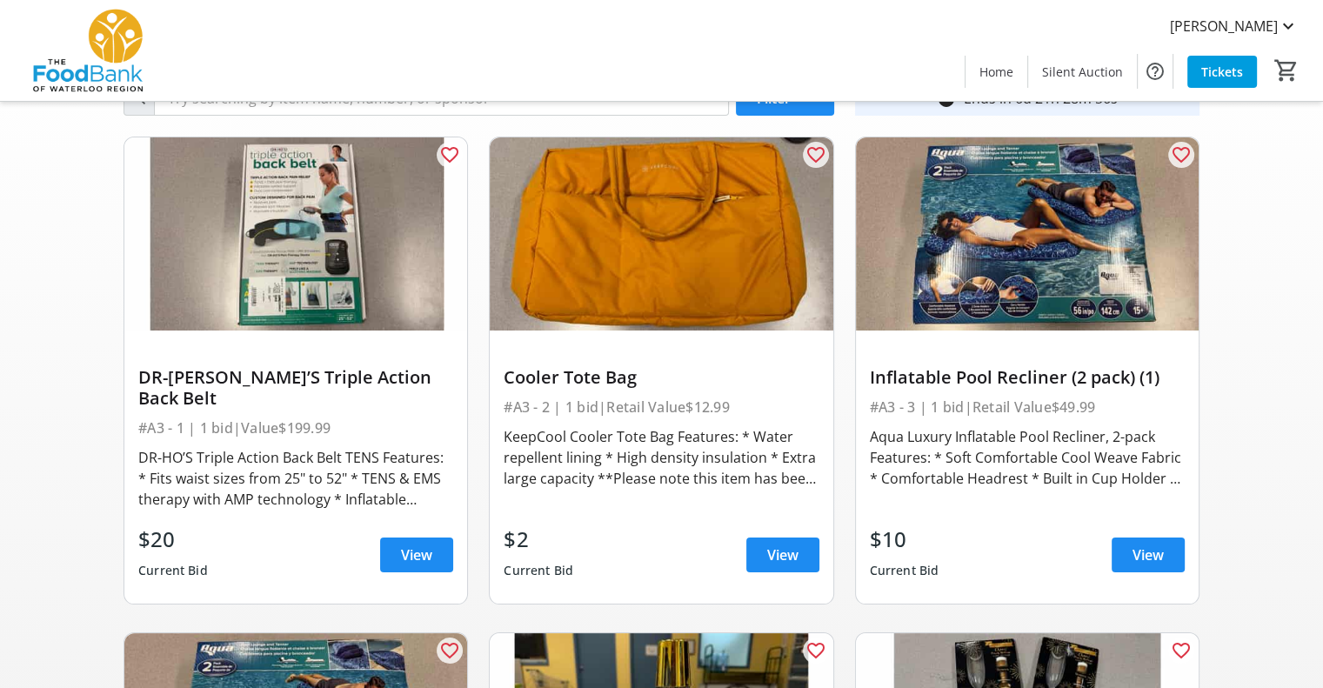
scroll to position [174, 0]
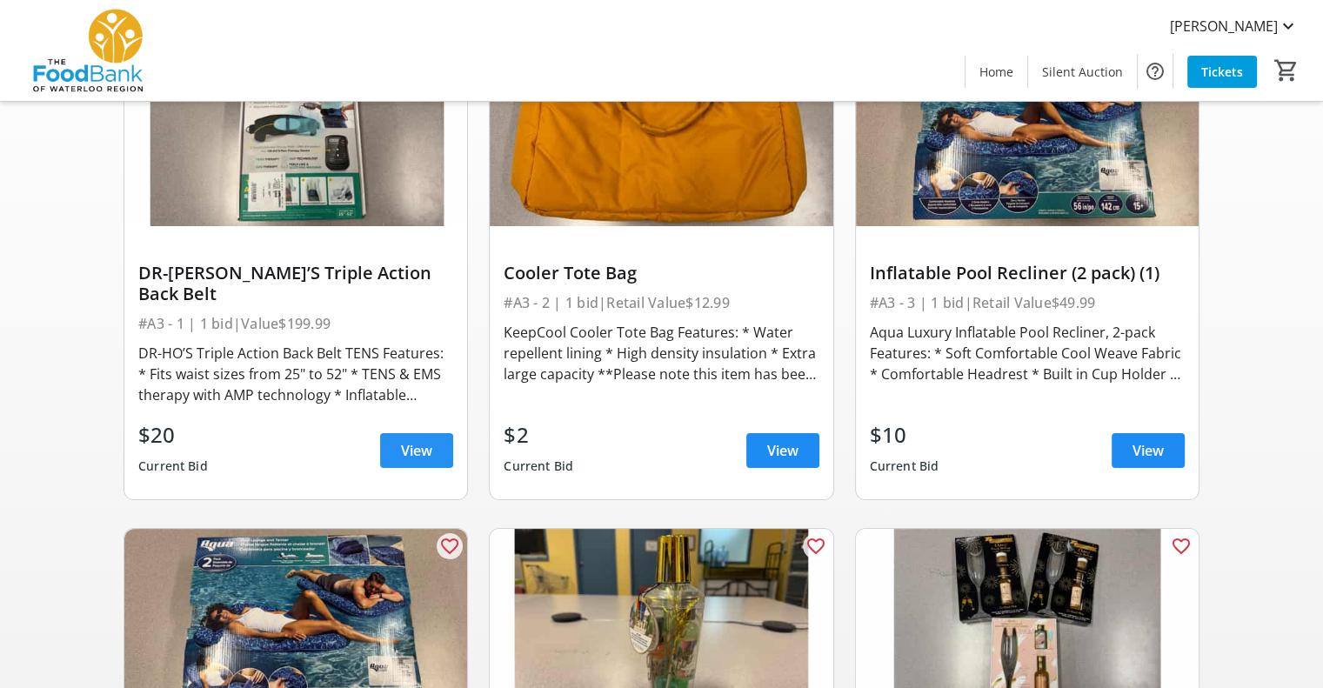
click at [423, 430] on span at bounding box center [416, 451] width 73 height 42
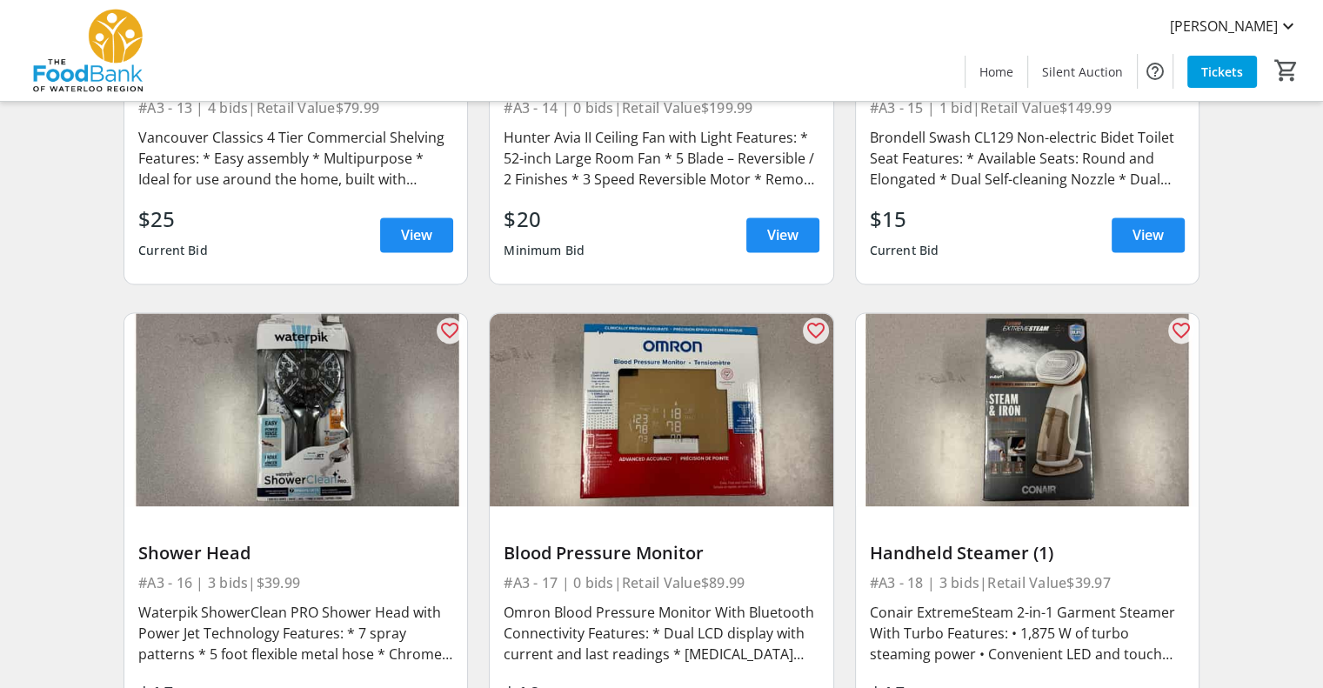
scroll to position [2349, 0]
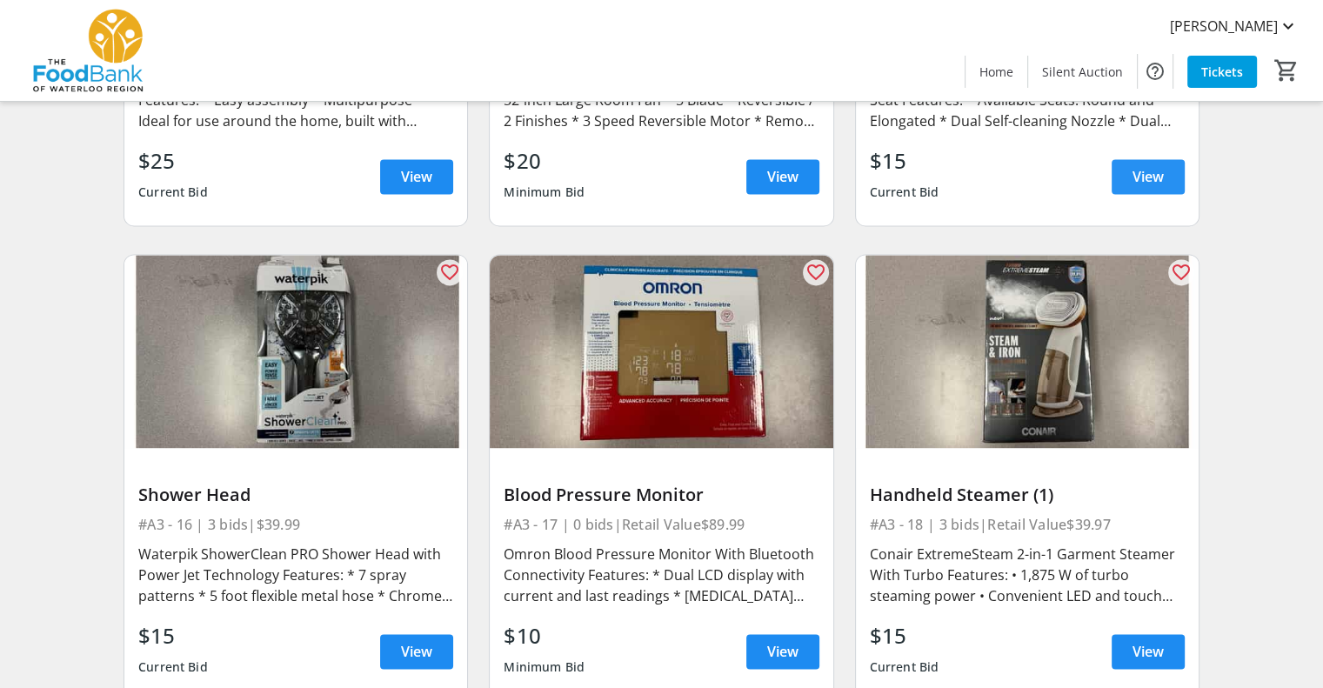
click at [1155, 166] on span "View" at bounding box center [1148, 176] width 31 height 21
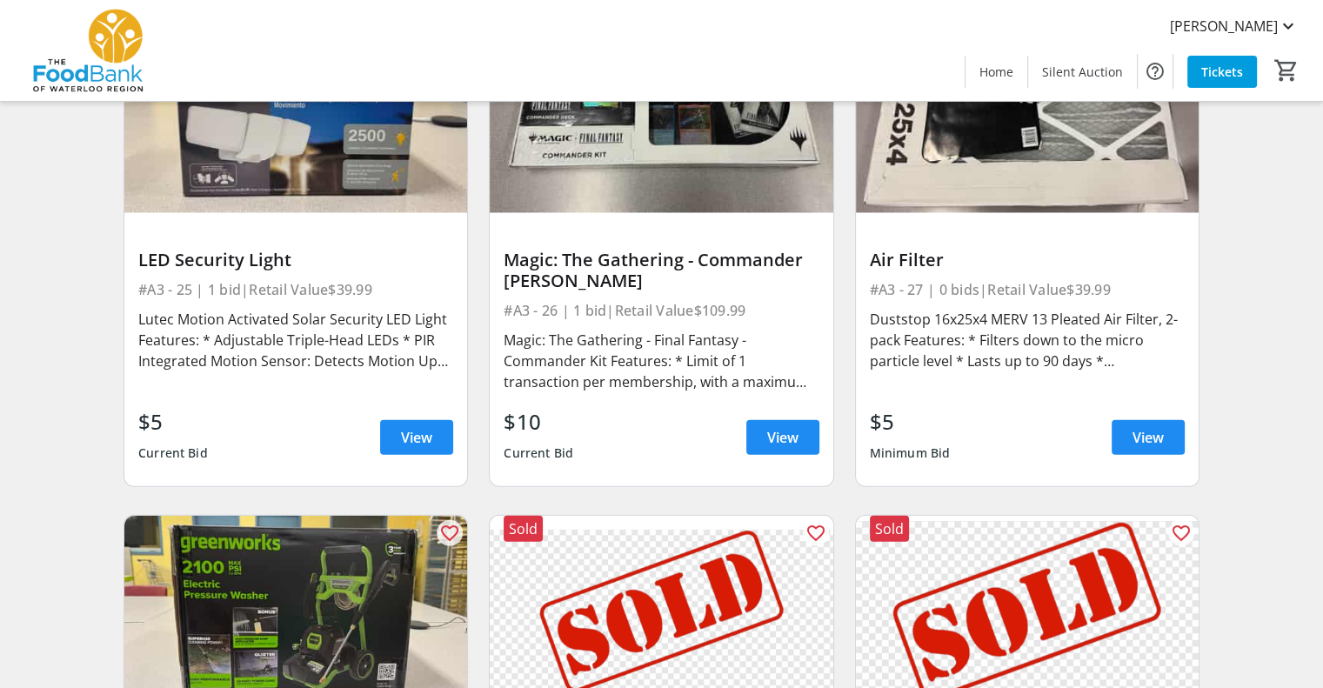
scroll to position [4176, 0]
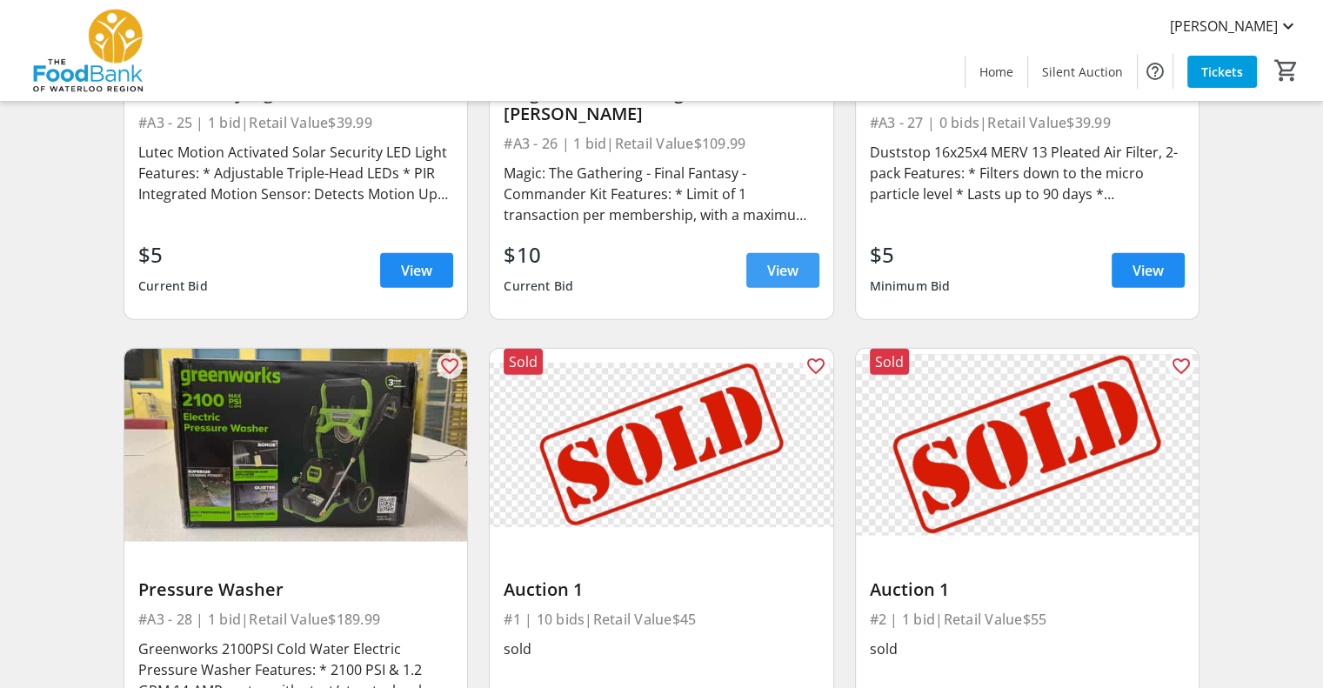
click at [784, 260] on span "View" at bounding box center [782, 270] width 31 height 21
